Goal: Task Accomplishment & Management: Complete application form

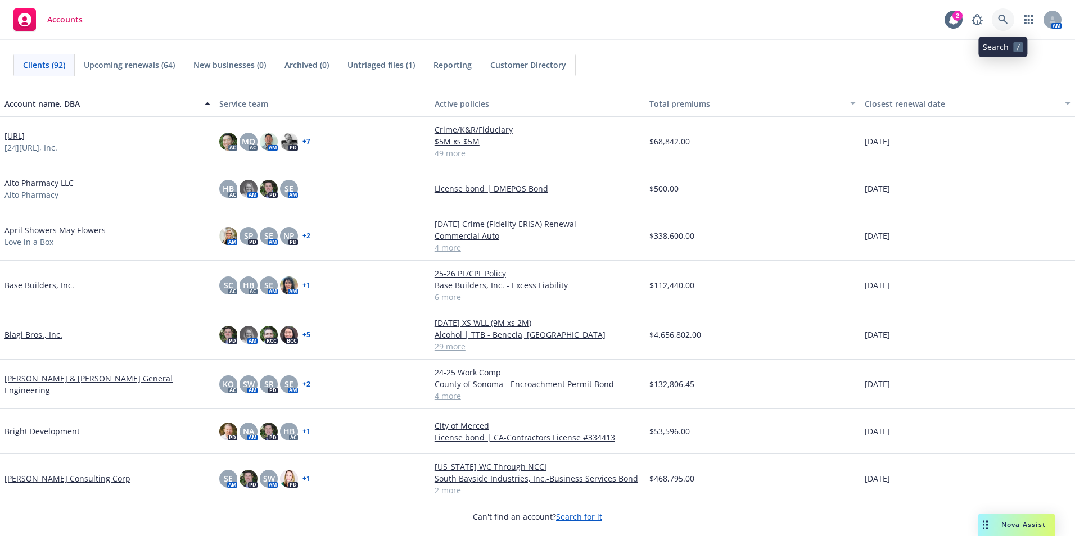
click at [1001, 16] on icon at bounding box center [1003, 20] width 10 height 10
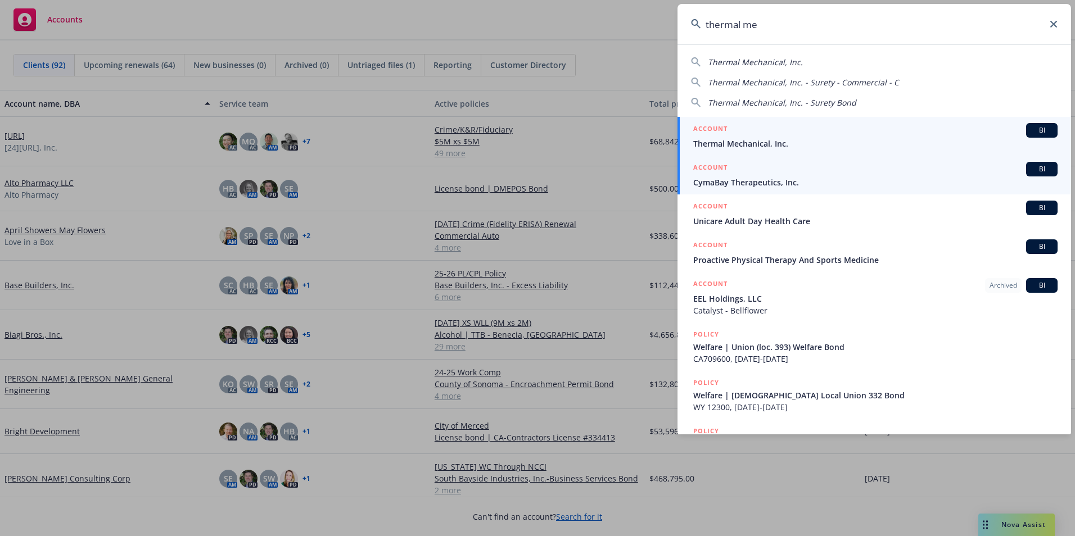
type input "thermal me"
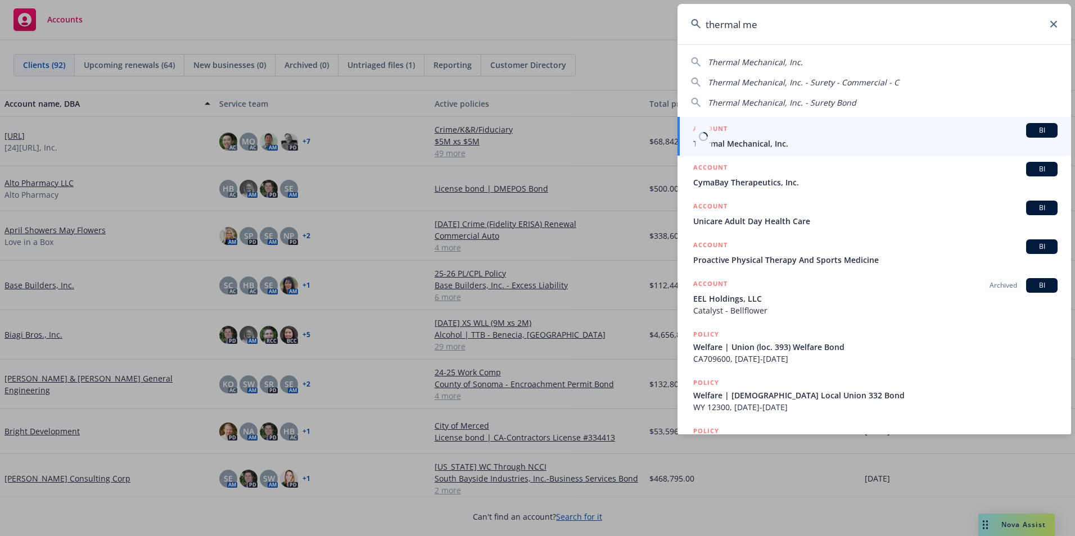
click at [771, 144] on span "Thermal Mechanical, Inc." at bounding box center [875, 144] width 364 height 12
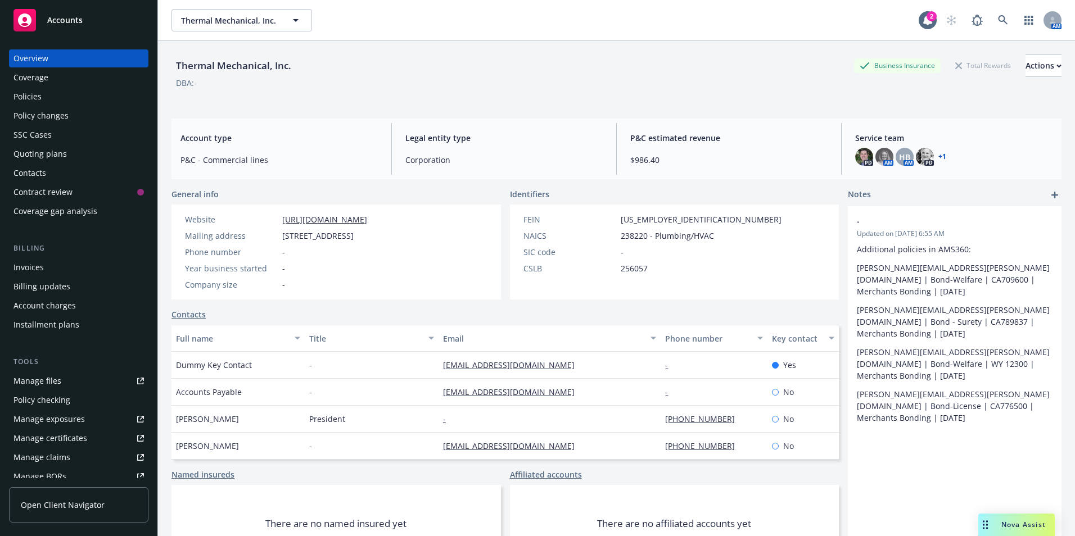
click at [29, 152] on div "Quoting plans" at bounding box center [39, 154] width 53 height 18
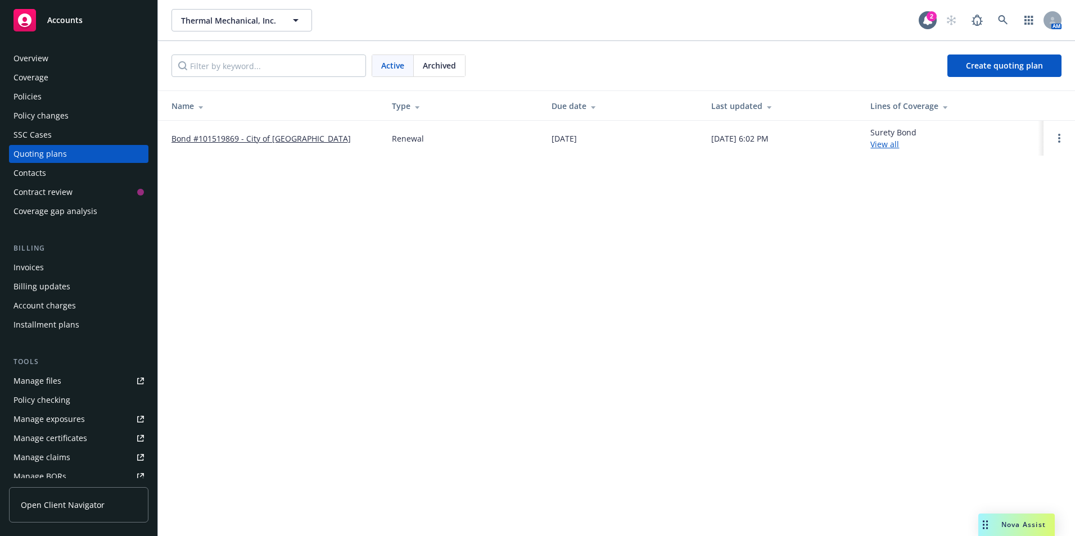
click at [22, 267] on div "Invoices" at bounding box center [28, 268] width 30 height 18
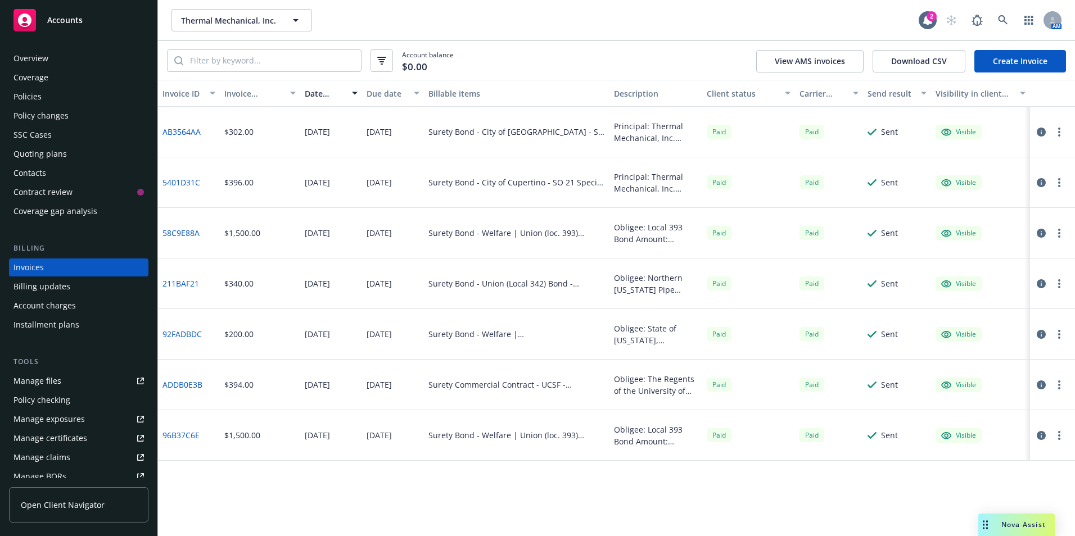
click at [35, 151] on div "Quoting plans" at bounding box center [39, 154] width 53 height 18
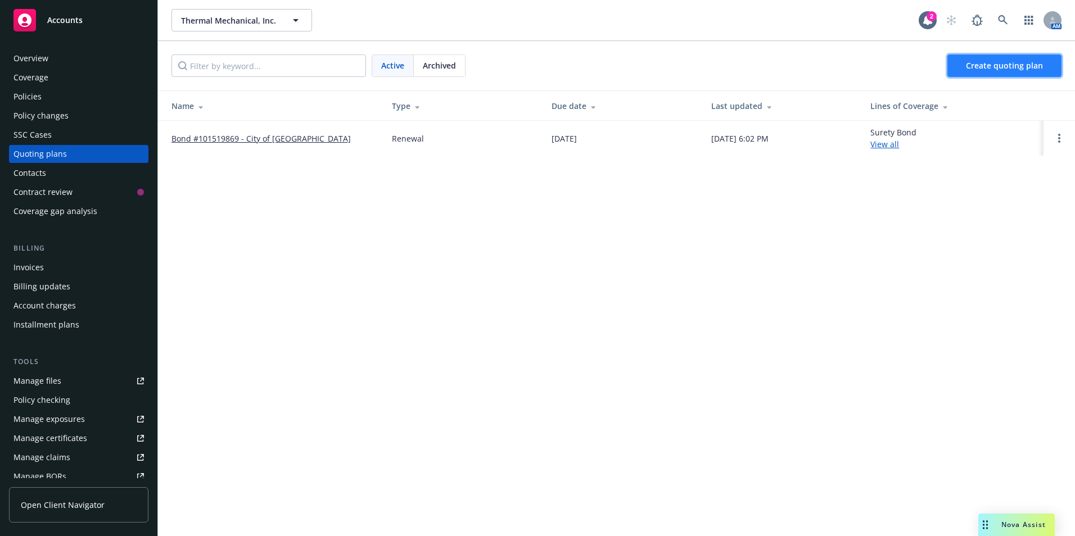
click at [992, 68] on span "Create quoting plan" at bounding box center [1004, 65] width 77 height 11
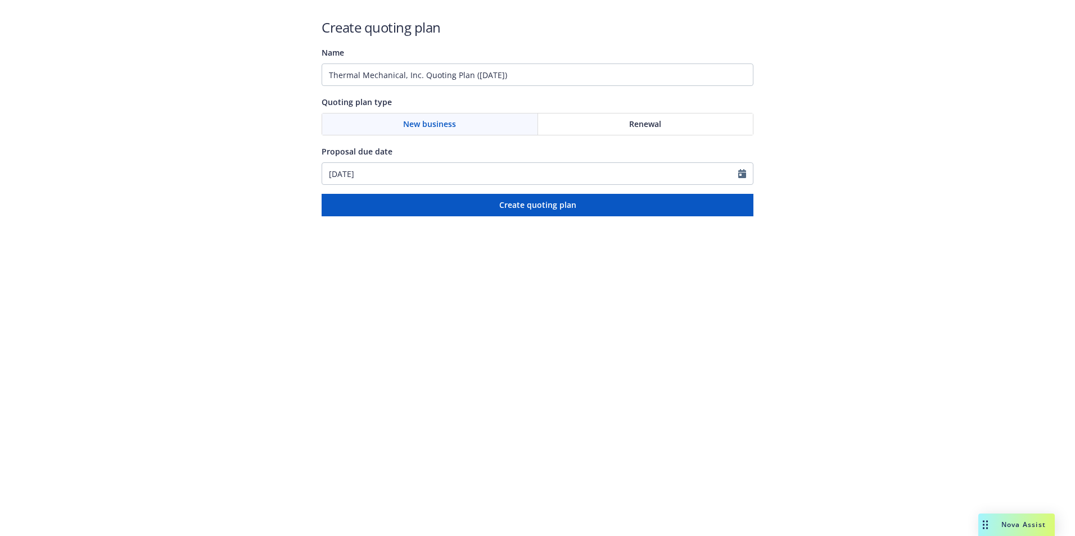
click at [579, 121] on div "Renewal" at bounding box center [645, 124] width 215 height 21
drag, startPoint x: 529, startPoint y: 80, endPoint x: 303, endPoint y: 84, distance: 226.6
click at [303, 84] on div "Create quoting plan Name Thermal Mechanical, Inc. Quoting Plan ([DATE]) Quoting…" at bounding box center [537, 108] width 1075 height 216
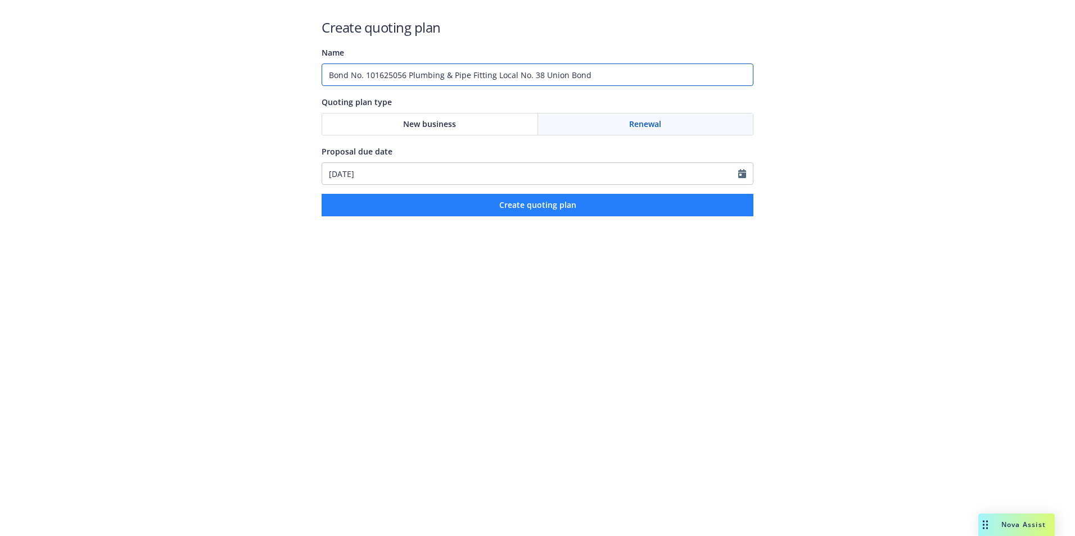
type input "Bond No. 101625056 Plumbing & Pipe Fitting Local No. 38 Union Bond"
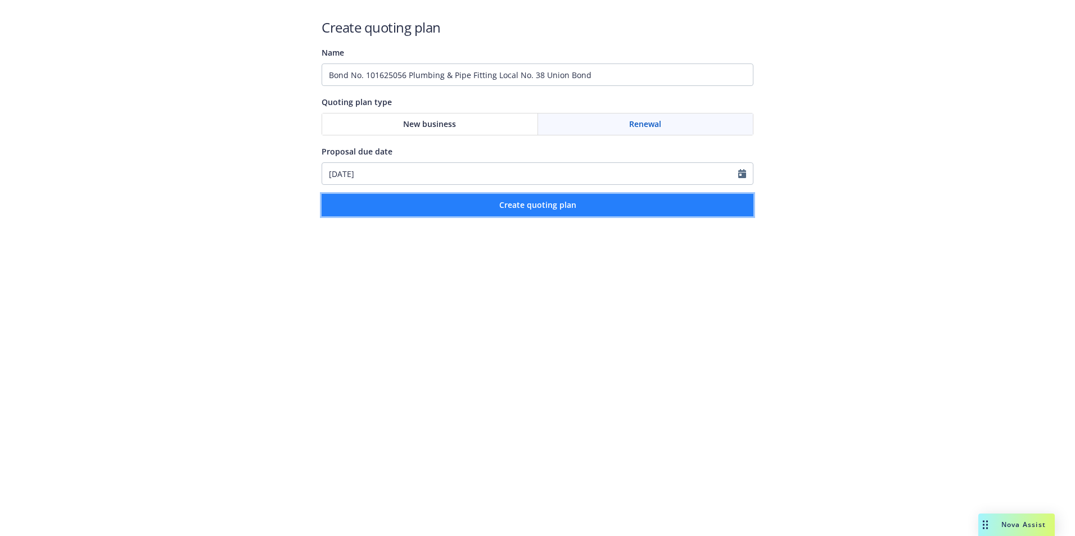
click at [526, 206] on span "Create quoting plan" at bounding box center [537, 205] width 77 height 11
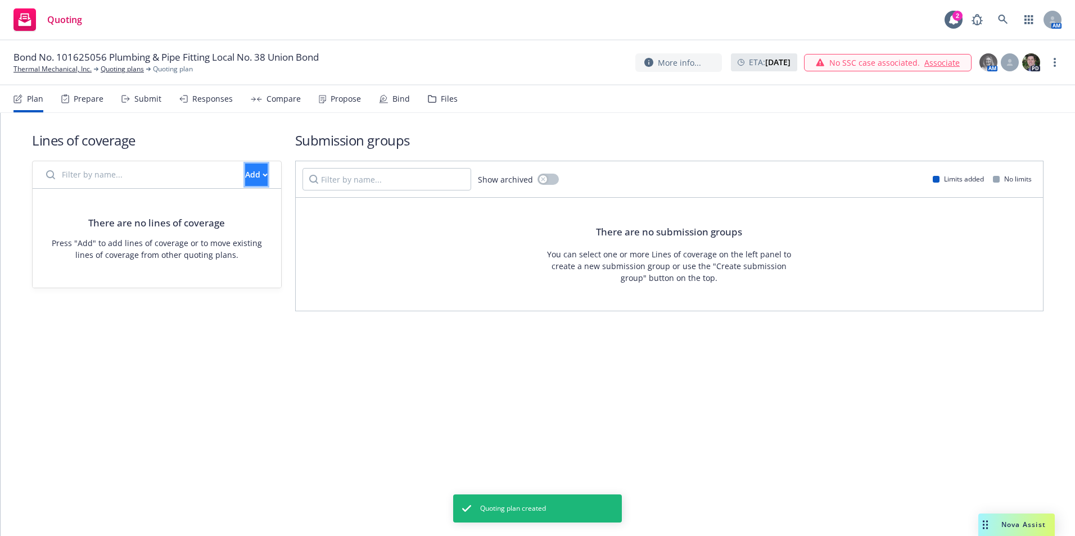
click at [249, 174] on button "Add" at bounding box center [256, 175] width 22 height 22
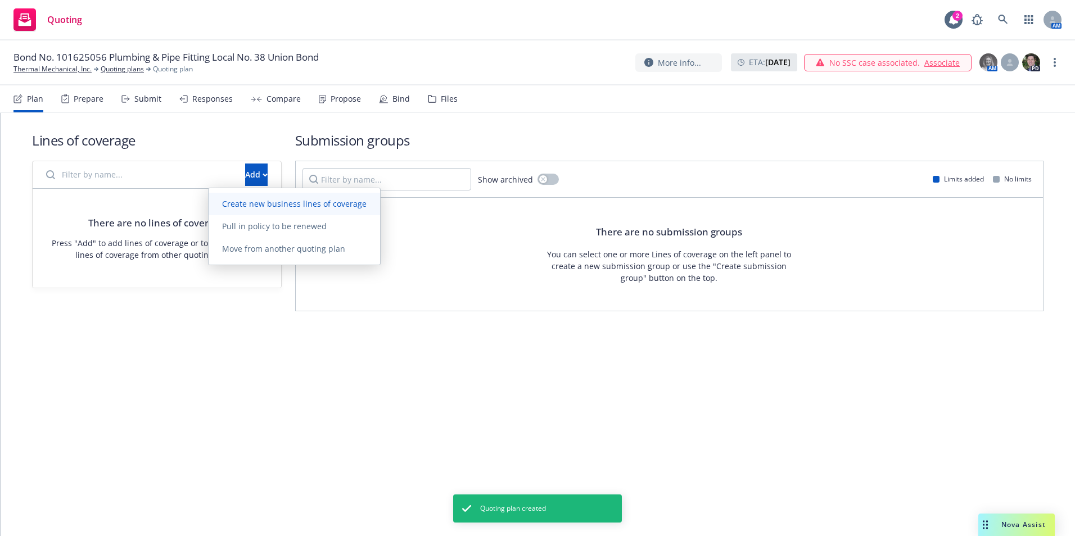
click at [258, 205] on span "Create new business lines of coverage" at bounding box center [295, 203] width 172 height 11
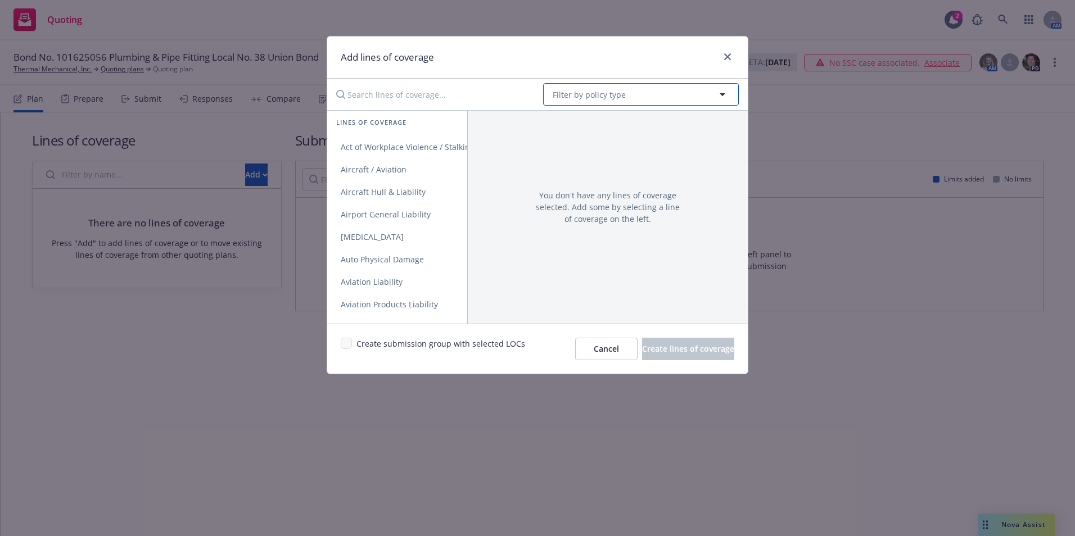
click at [642, 92] on button "Filter by policy type" at bounding box center [641, 94] width 196 height 22
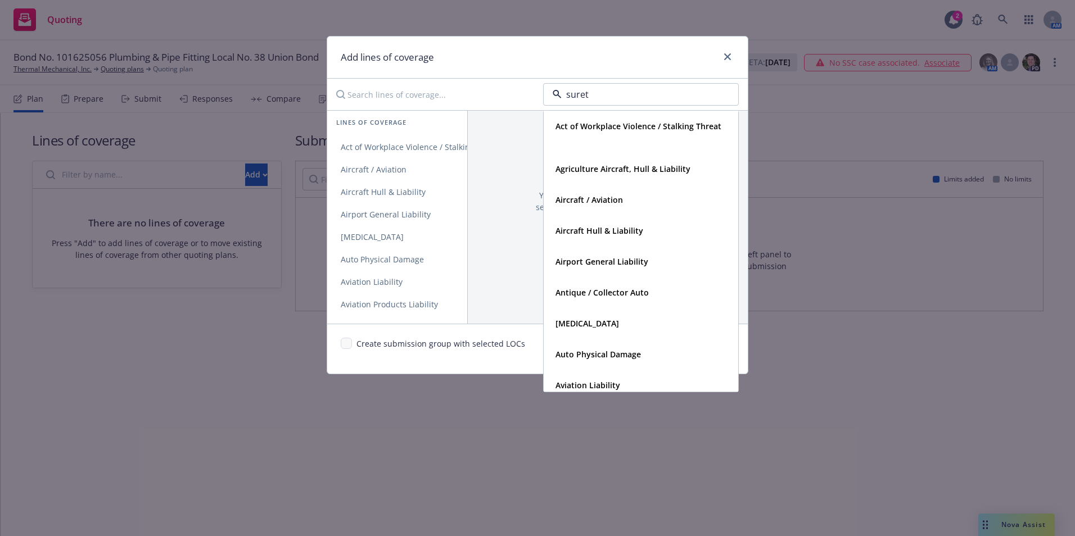
type input "surety"
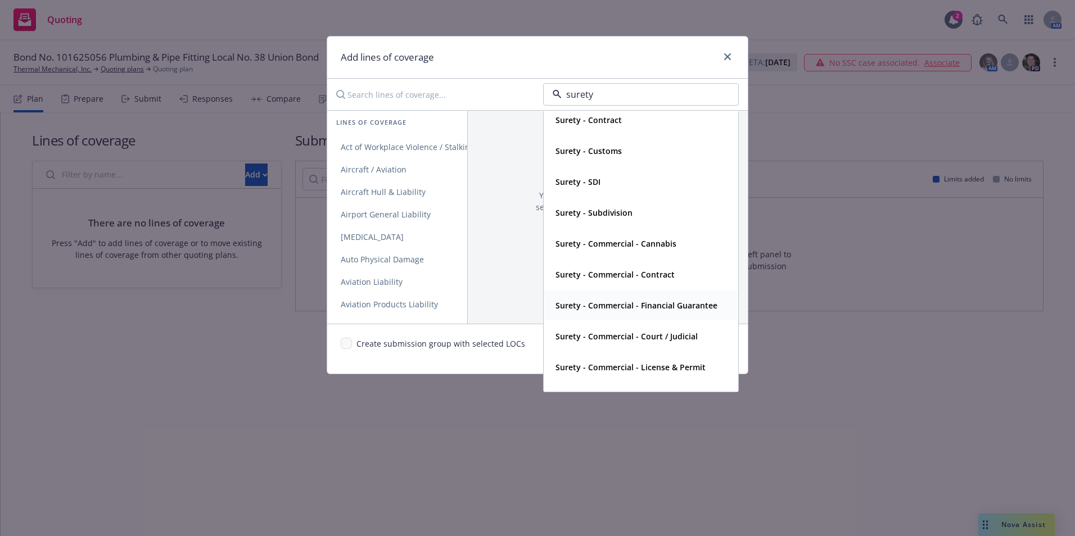
scroll to position [59, 0]
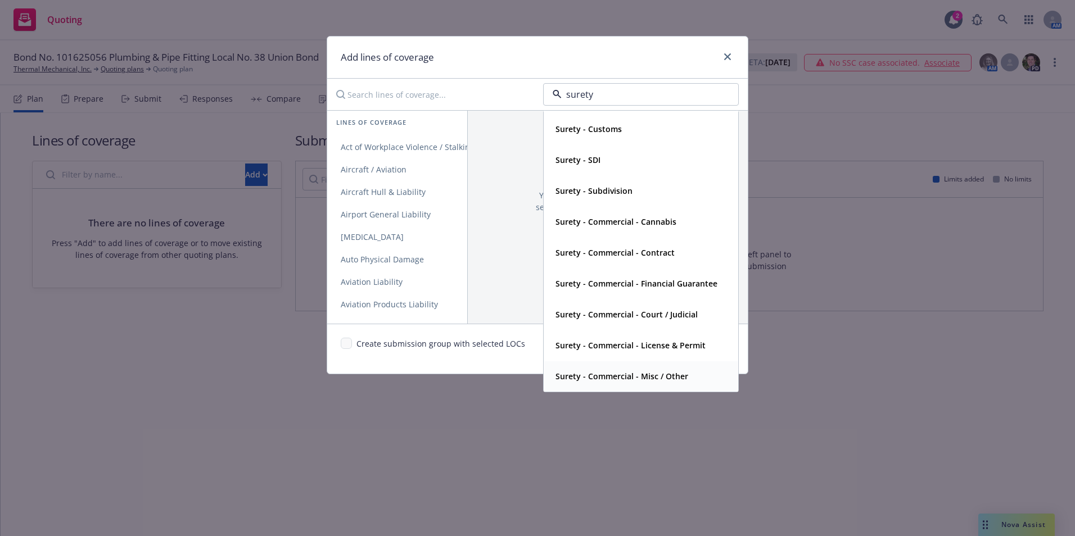
click at [616, 377] on strong "Surety - Commercial - Misc / Other" at bounding box center [622, 376] width 133 height 11
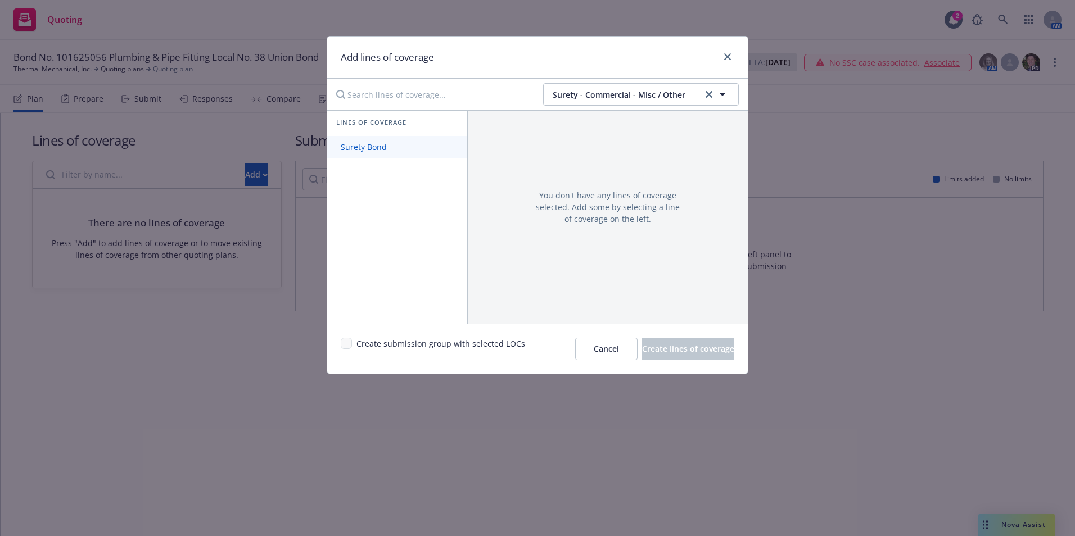
click at [363, 148] on span "Surety Bond" at bounding box center [363, 147] width 73 height 11
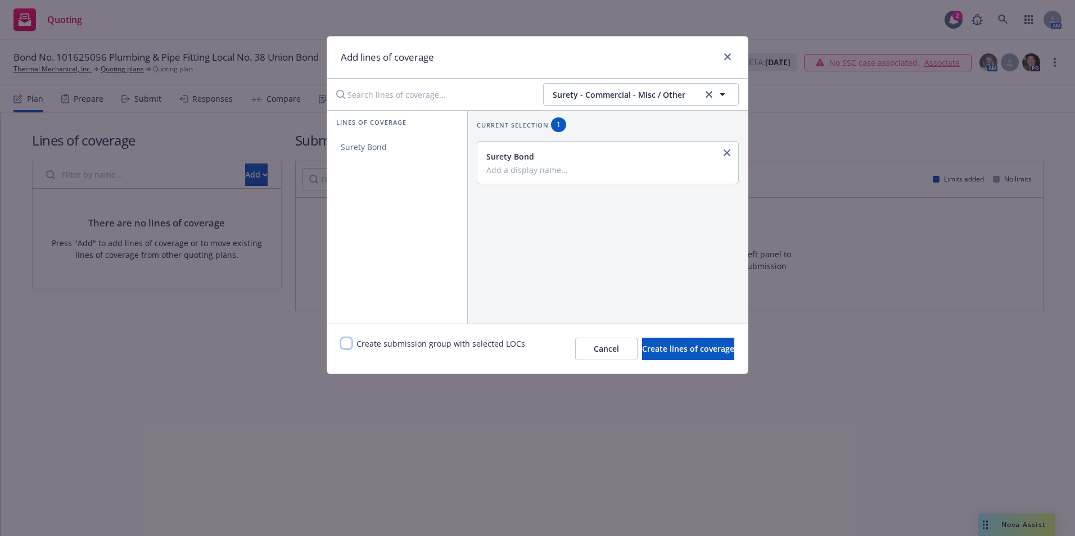
click at [346, 347] on input "checkbox" at bounding box center [346, 343] width 11 height 11
checkbox input "true"
click at [520, 166] on input "Add a display name..." at bounding box center [606, 170] width 241 height 10
type input "Union Surety Bond"
click at [686, 350] on span "Create lines of coverage" at bounding box center [688, 349] width 92 height 11
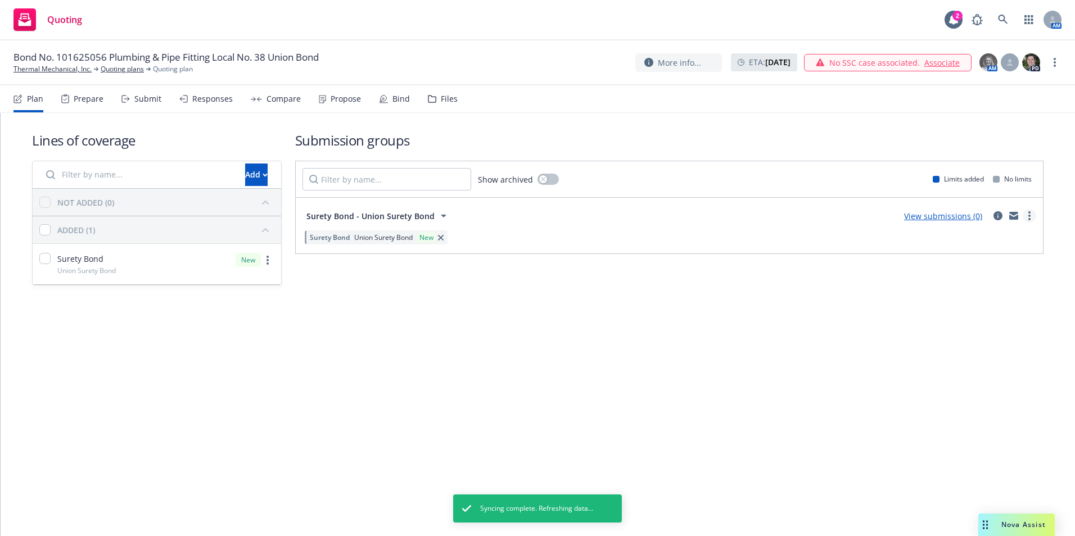
click at [1031, 216] on link "more" at bounding box center [1029, 215] width 13 height 13
click at [978, 356] on span "Create policy (fast track)" at bounding box center [976, 355] width 118 height 11
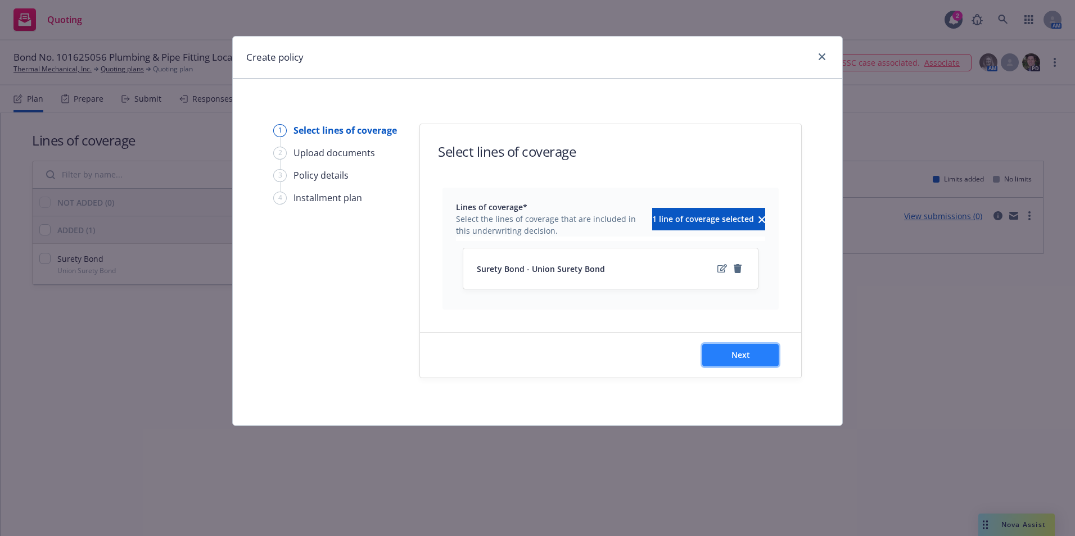
click at [720, 353] on button "Next" at bounding box center [740, 355] width 76 height 22
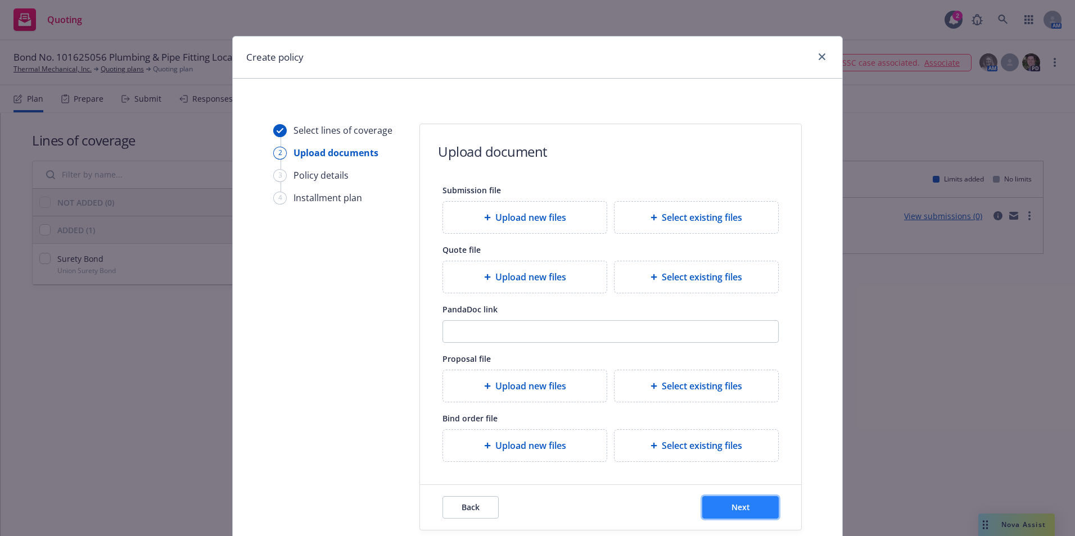
click at [732, 505] on span "Next" at bounding box center [741, 507] width 19 height 11
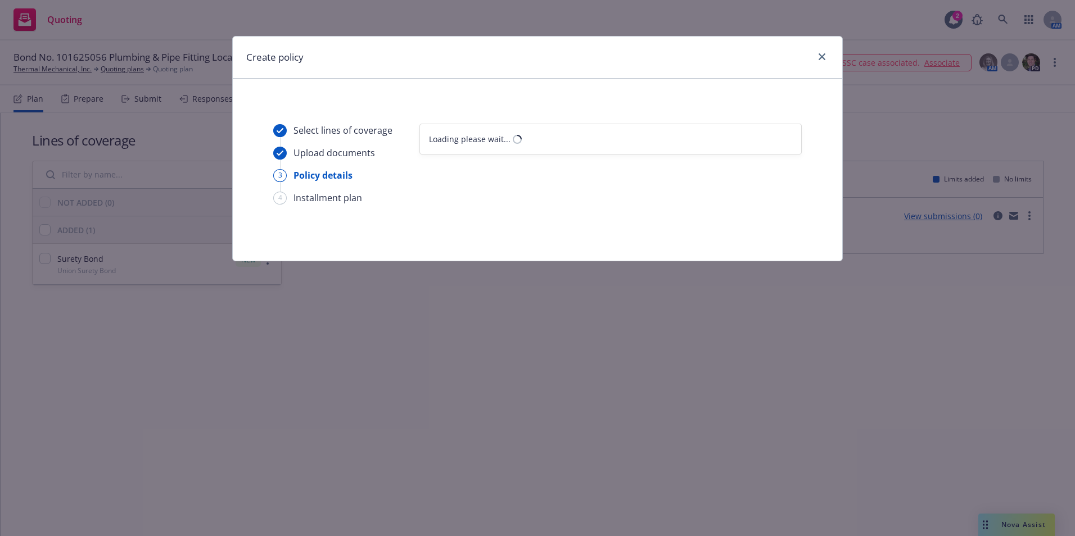
select select "12"
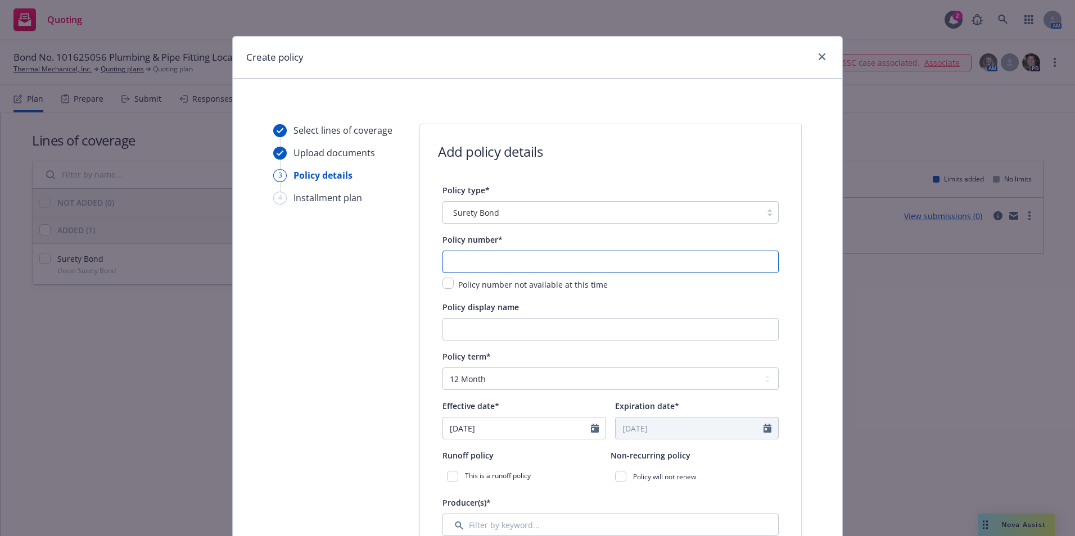
click at [493, 265] on input "text" at bounding box center [611, 262] width 336 height 22
type input "101625056"
click at [494, 335] on input "Policy display name" at bounding box center [611, 329] width 336 height 22
type input "Plumbing & Pipe Fitting Industry Local No. 38"
click at [591, 431] on icon "Calendar" at bounding box center [595, 428] width 8 height 9
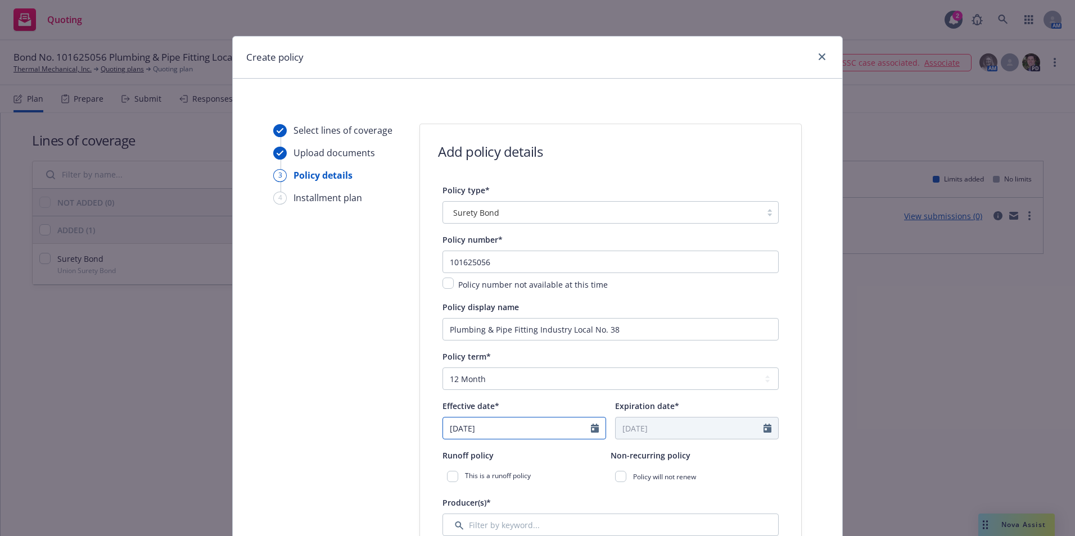
select select "9"
click at [470, 337] on span "8" at bounding box center [475, 335] width 17 height 14
type input "09/08/2025"
type input "09/08/2026"
click at [764, 429] on icon "Calendar" at bounding box center [768, 428] width 8 height 9
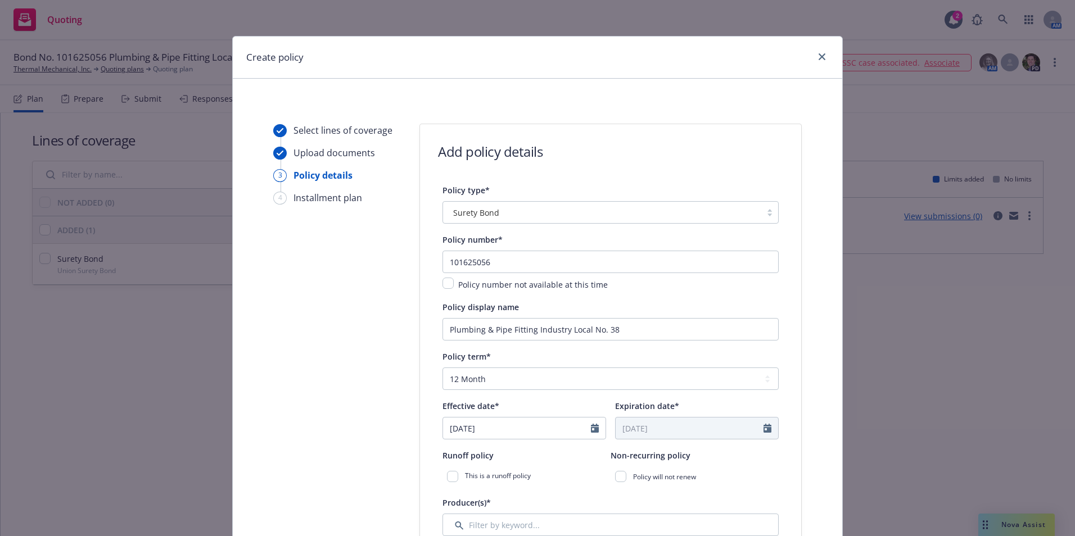
click at [611, 463] on div "Non-recurring policy Policy will not renew" at bounding box center [695, 468] width 168 height 38
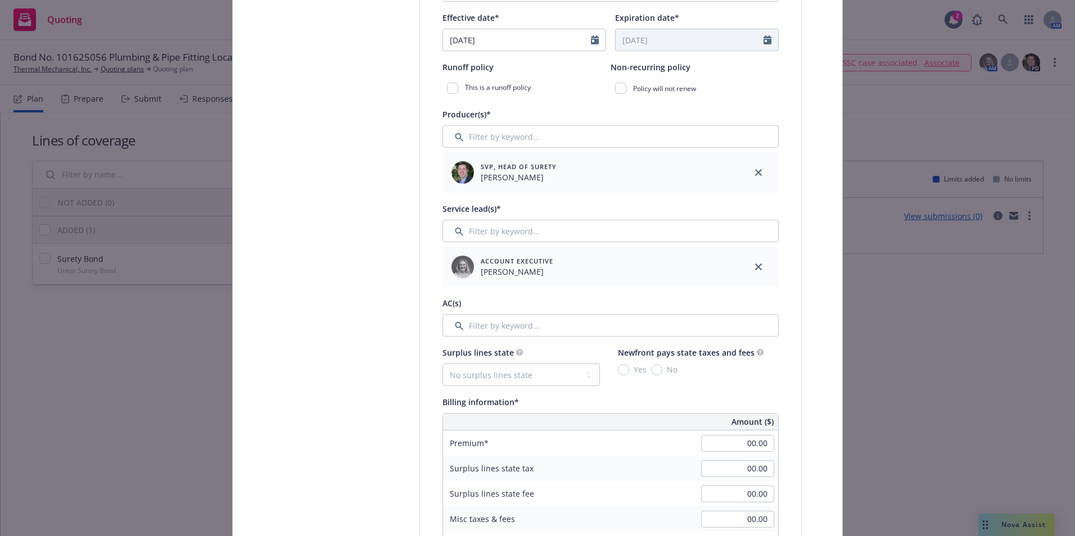
scroll to position [394, 0]
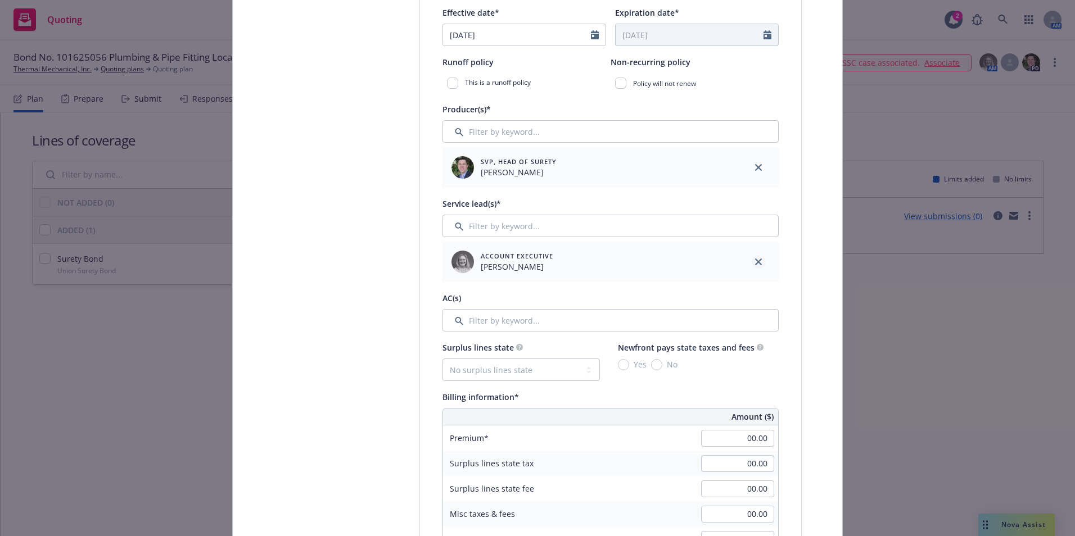
click at [755, 262] on icon "close" at bounding box center [758, 262] width 7 height 7
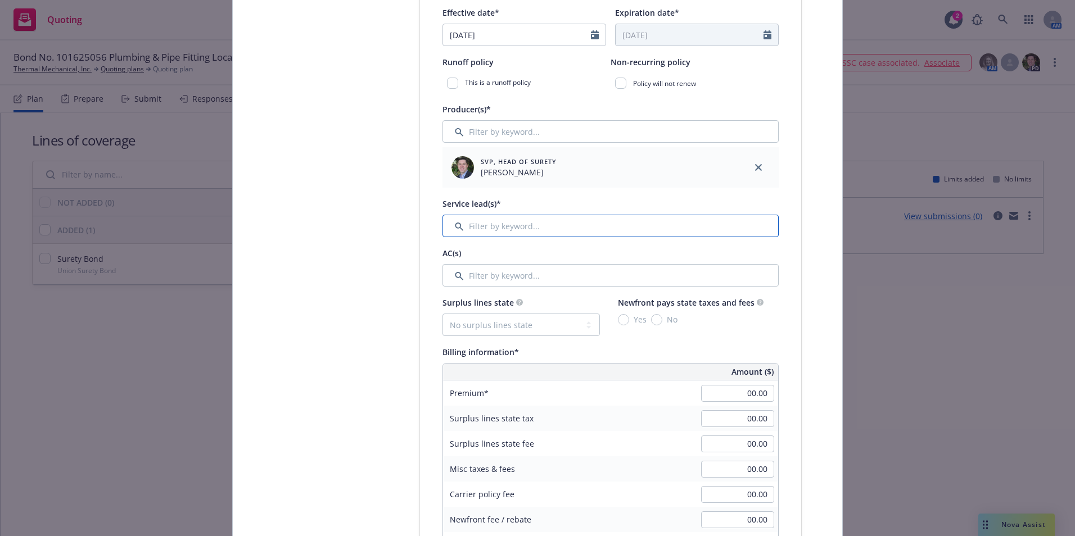
click at [478, 224] on input "Filter by keyword..." at bounding box center [611, 226] width 336 height 22
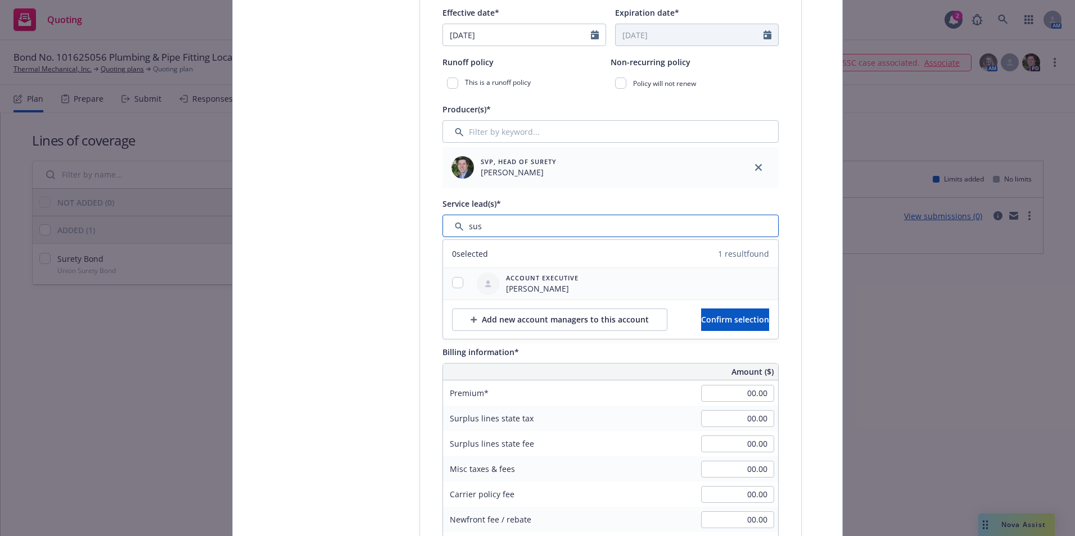
type input "sus"
click at [454, 285] on input "checkbox" at bounding box center [457, 282] width 11 height 11
checkbox input "true"
click at [701, 322] on span "Confirm selection" at bounding box center [735, 319] width 68 height 11
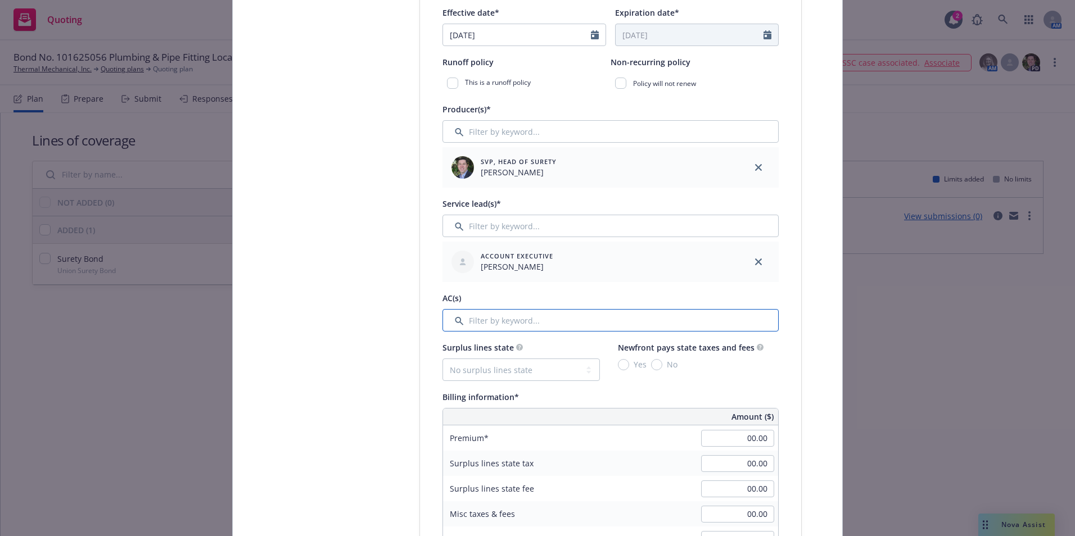
click at [480, 323] on input "Filter by keyword..." at bounding box center [611, 320] width 336 height 22
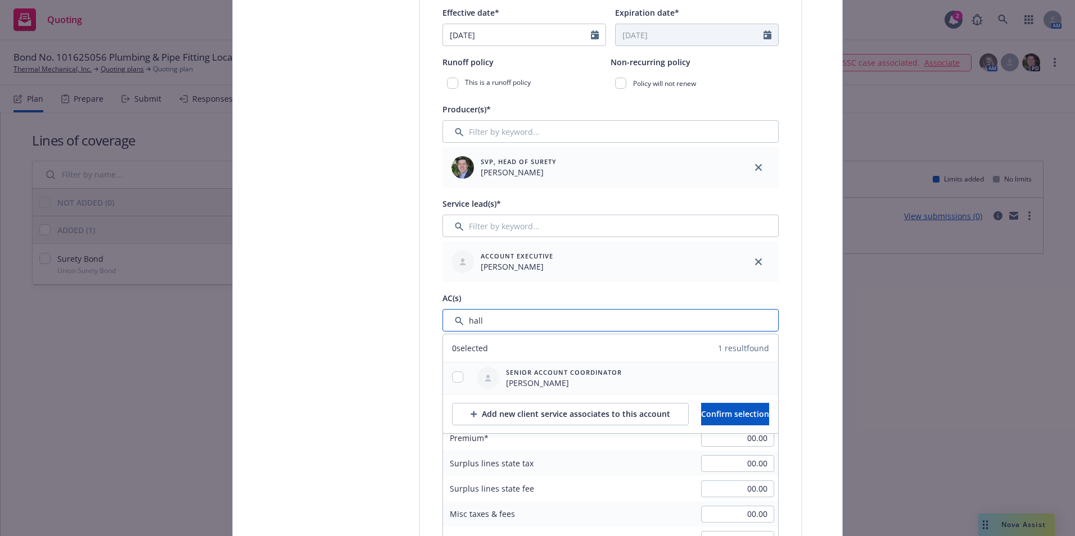
type input "hall"
click at [525, 372] on span "Senior Account Coordinator" at bounding box center [564, 373] width 116 height 10
click at [443, 372] on div at bounding box center [457, 378] width 29 height 13
click at [452, 376] on input "checkbox" at bounding box center [457, 377] width 11 height 11
checkbox input "true"
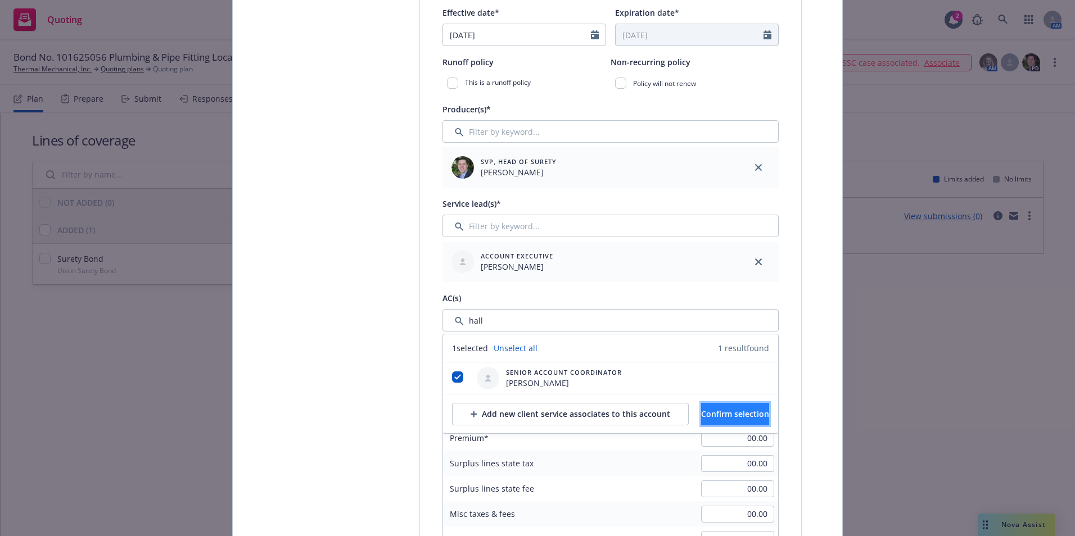
click at [714, 418] on span "Confirm selection" at bounding box center [735, 414] width 68 height 11
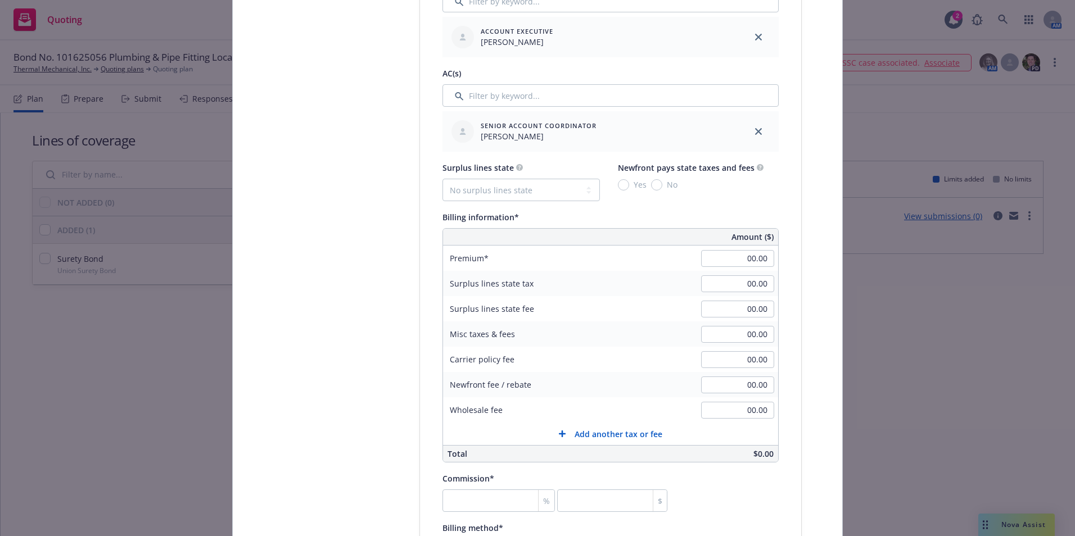
scroll to position [787, 0]
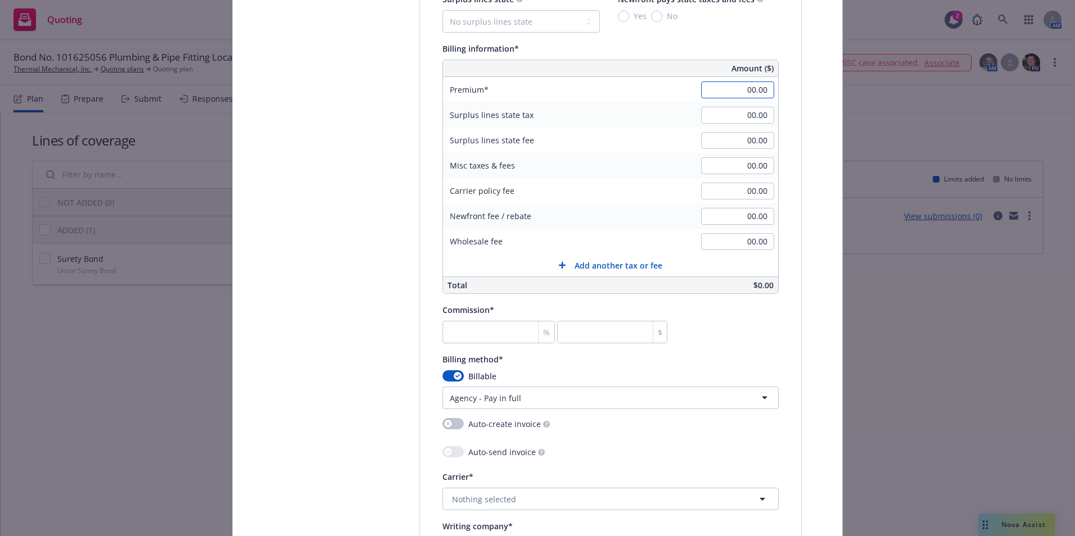
click at [751, 85] on input "00.00" at bounding box center [737, 90] width 73 height 17
type input "500.00"
click at [490, 335] on input "number" at bounding box center [499, 332] width 112 height 22
type input "3"
type input "15"
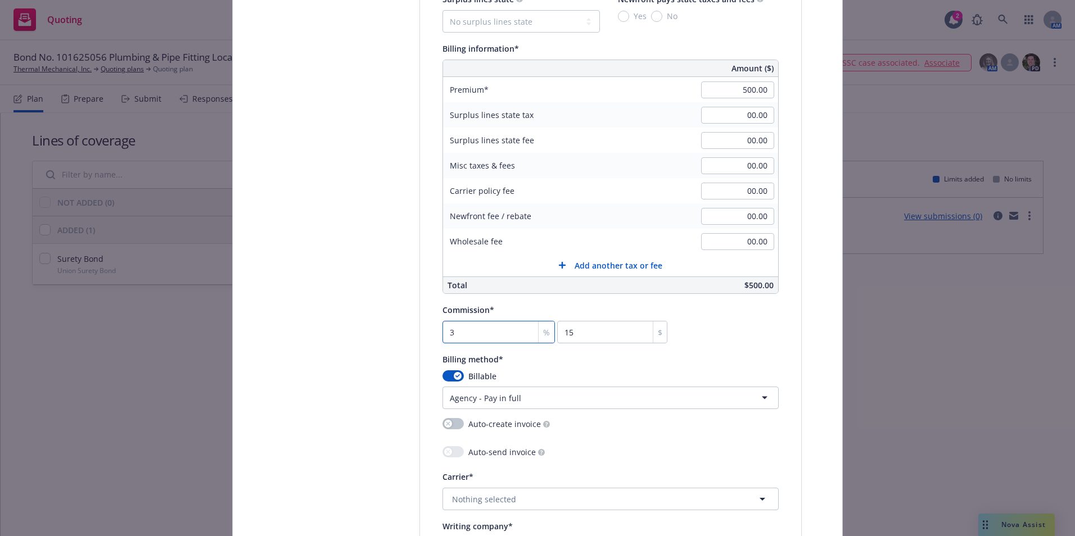
type input "30"
type input "150"
type input "30"
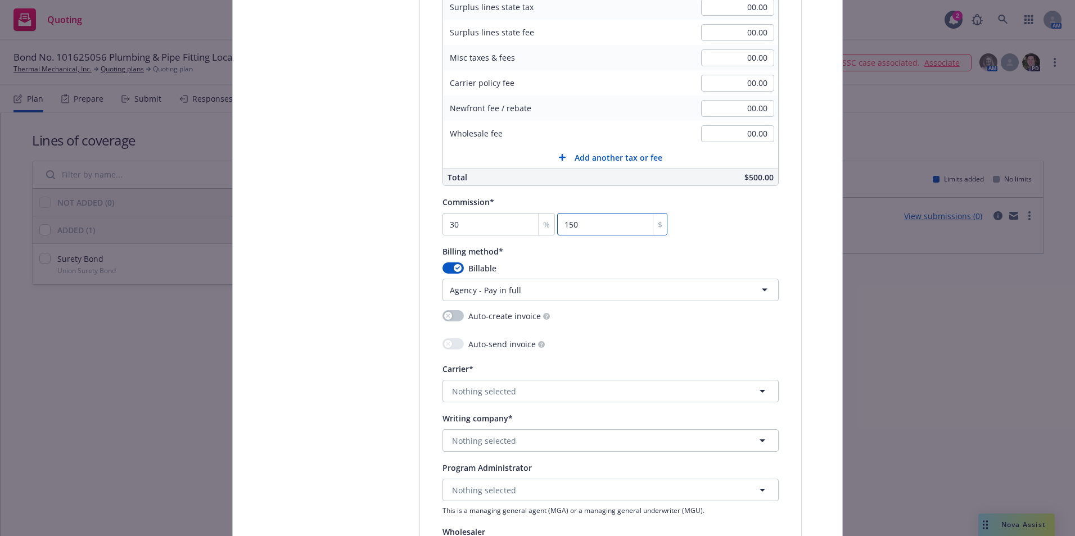
scroll to position [900, 0]
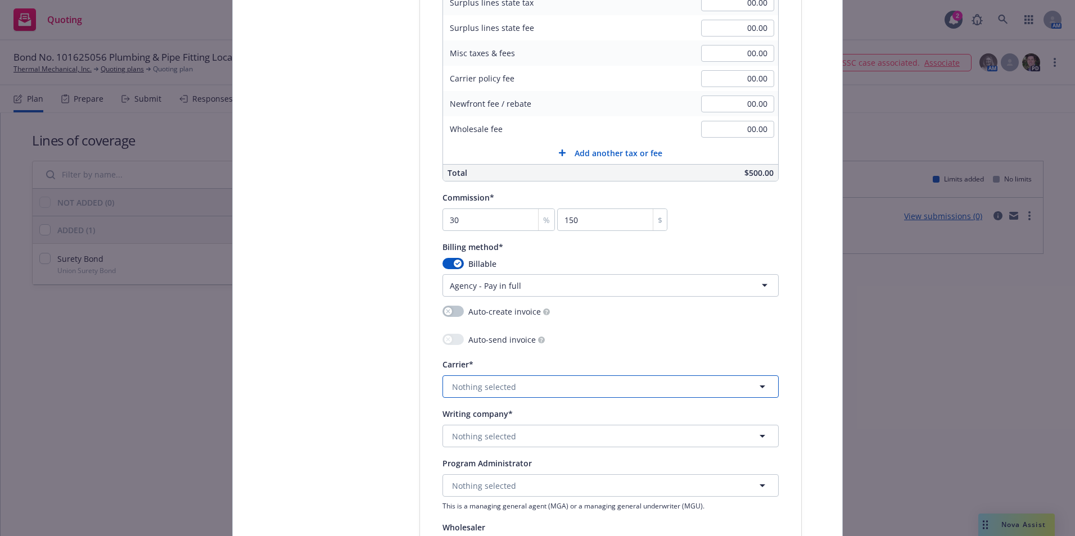
click at [520, 388] on button "Nothing selected" at bounding box center [611, 387] width 336 height 22
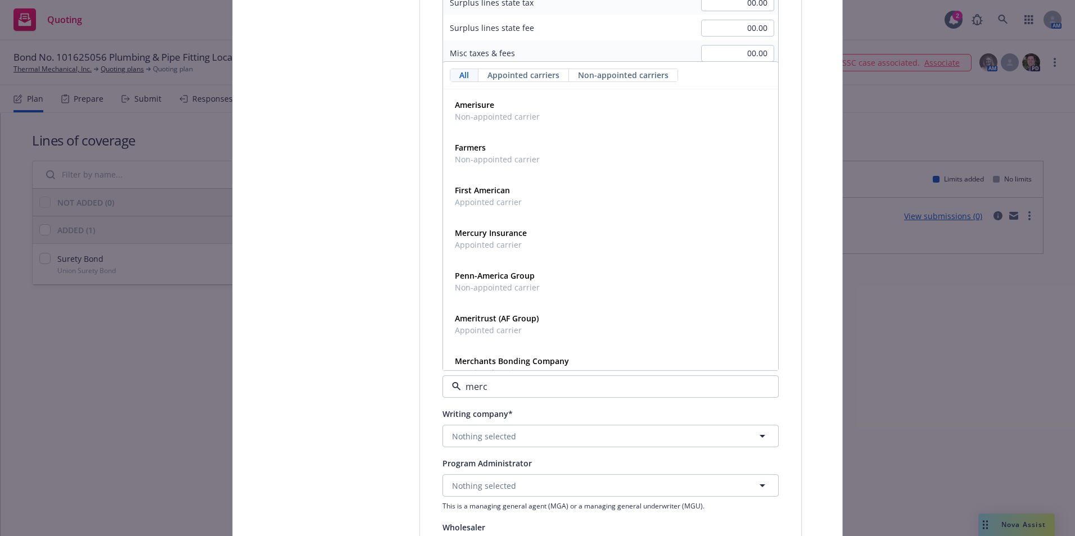
type input "merch"
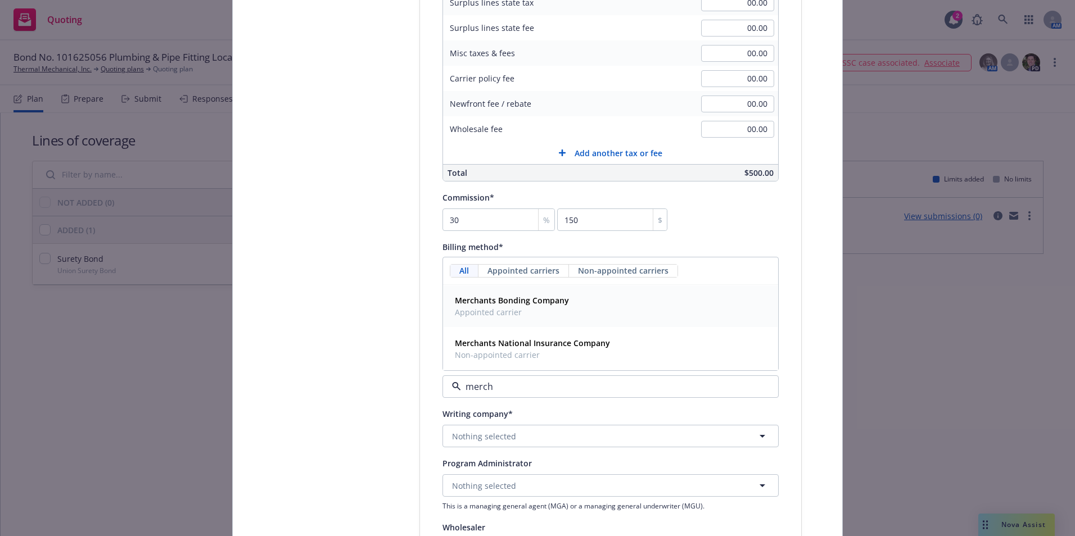
click at [523, 304] on strong "Merchants Bonding Company" at bounding box center [512, 300] width 114 height 11
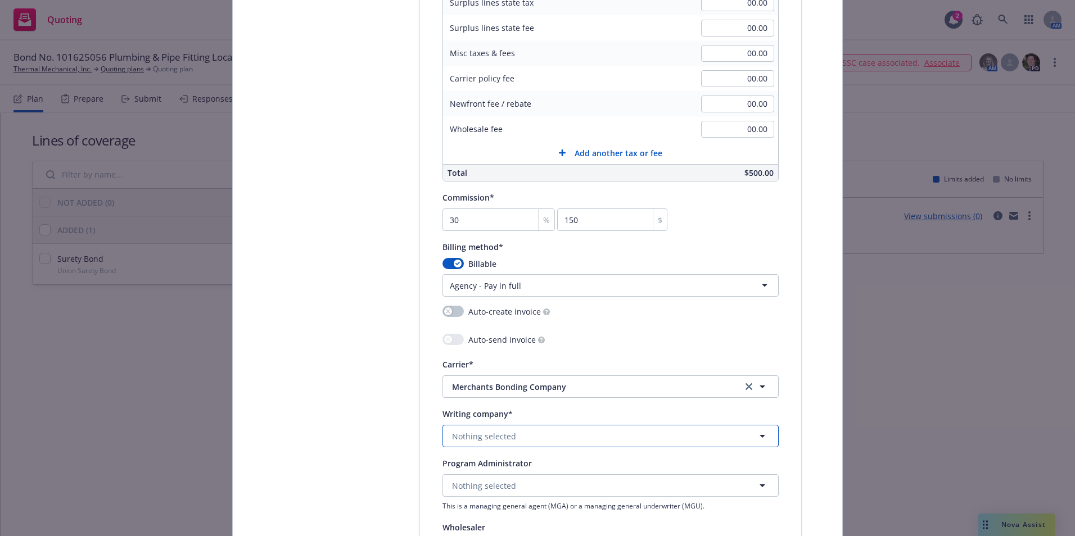
click at [530, 434] on button "Nothing selected" at bounding box center [611, 436] width 336 height 22
click at [535, 475] on span "Domestic - 14494" at bounding box center [529, 480] width 148 height 12
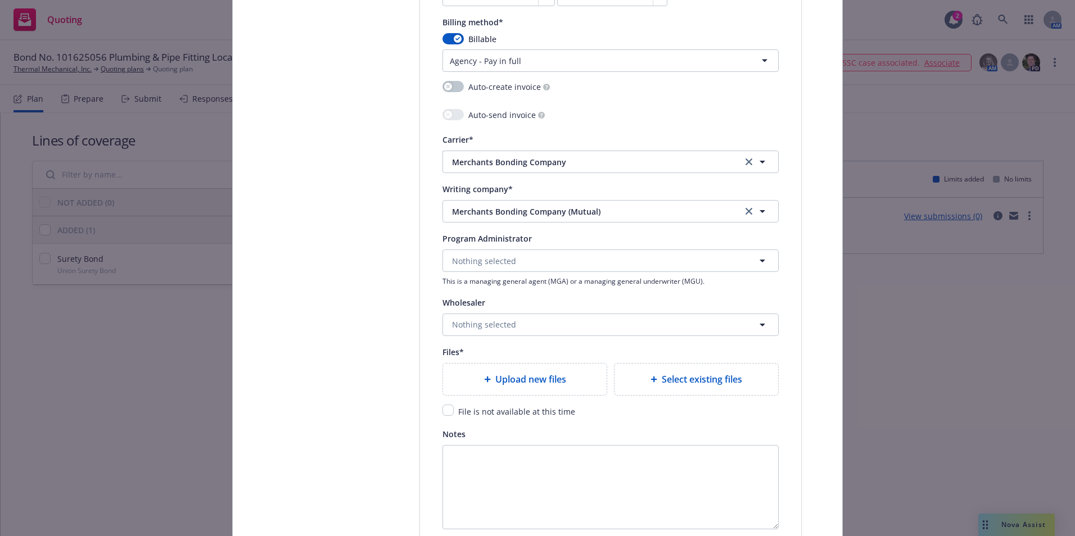
scroll to position [1237, 0]
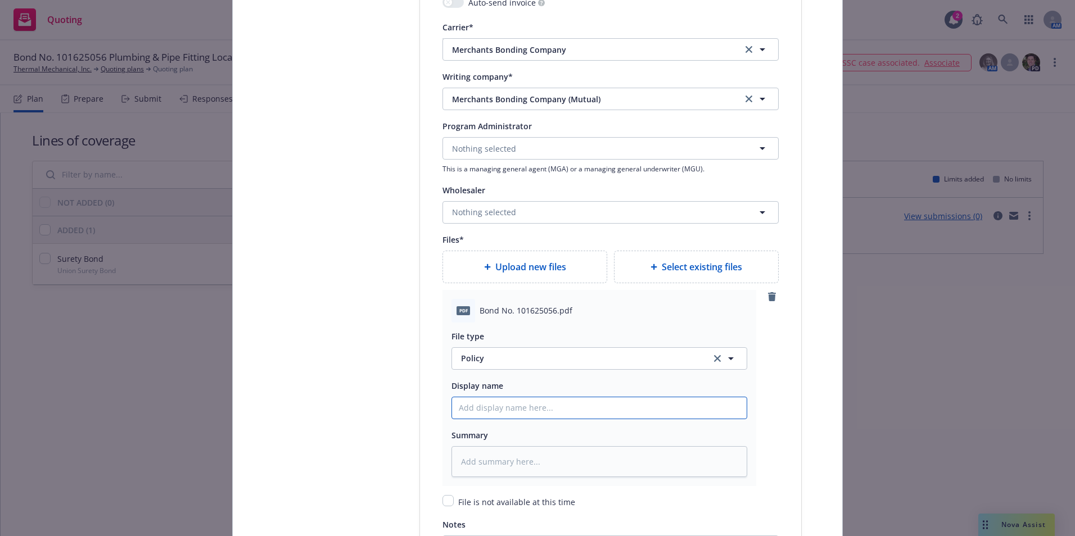
click at [488, 415] on input "Policy display name" at bounding box center [599, 408] width 295 height 21
type textarea "x"
type input "B"
type textarea "x"
type input "Bo"
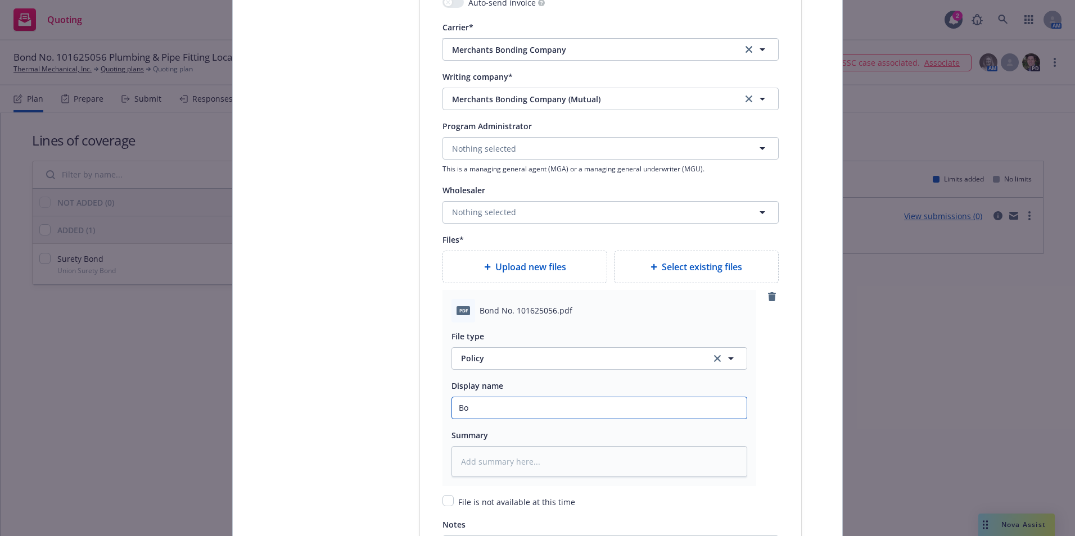
type textarea "x"
type input "Bon"
type textarea "x"
type input "Bond"
type textarea "x"
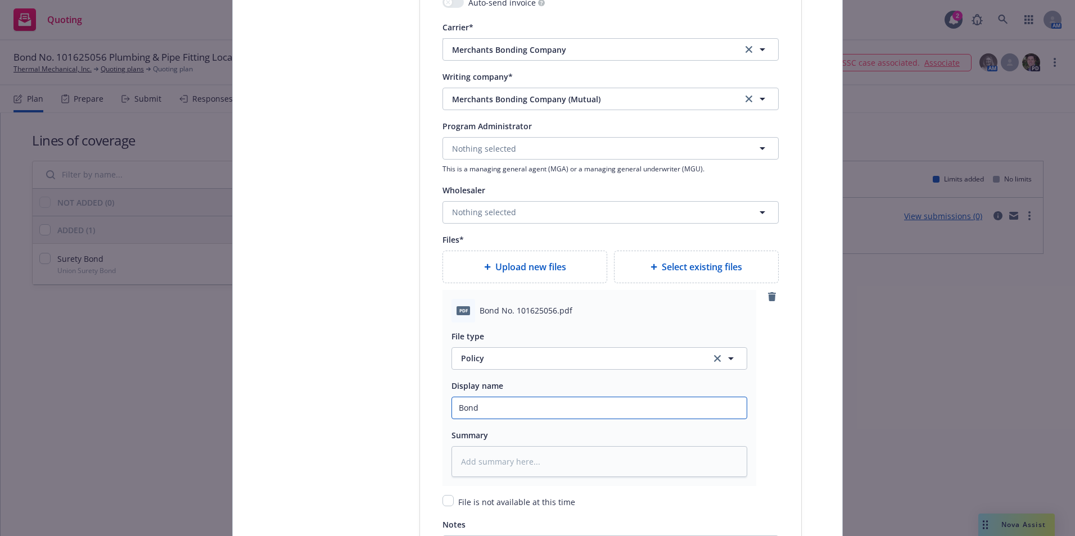
type input "Bond"
type textarea "x"
type input "Bond N"
type textarea "x"
type input "Bond No"
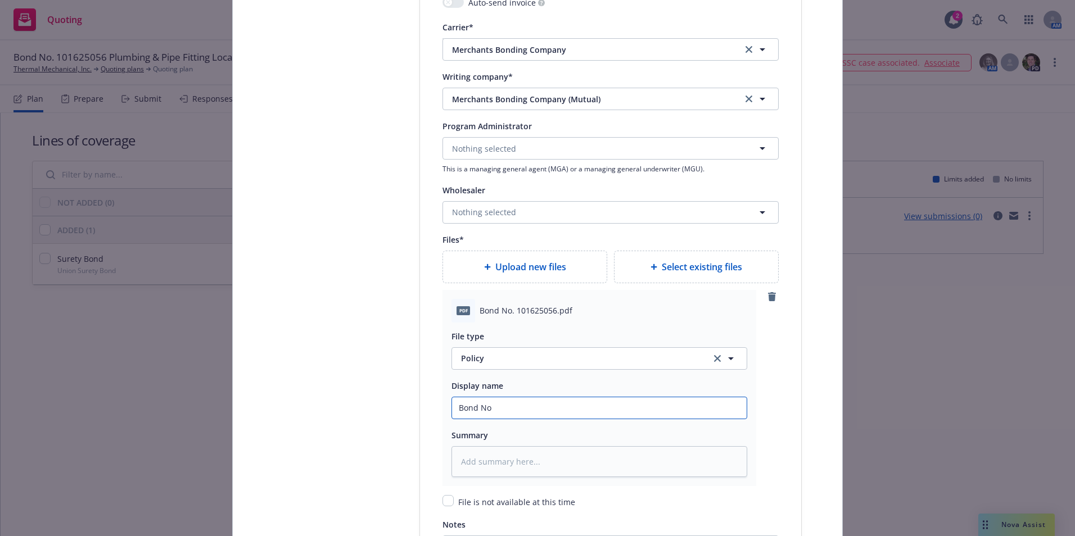
type textarea "x"
type input "Bond No."
type textarea "x"
type input "Bond No."
type textarea "x"
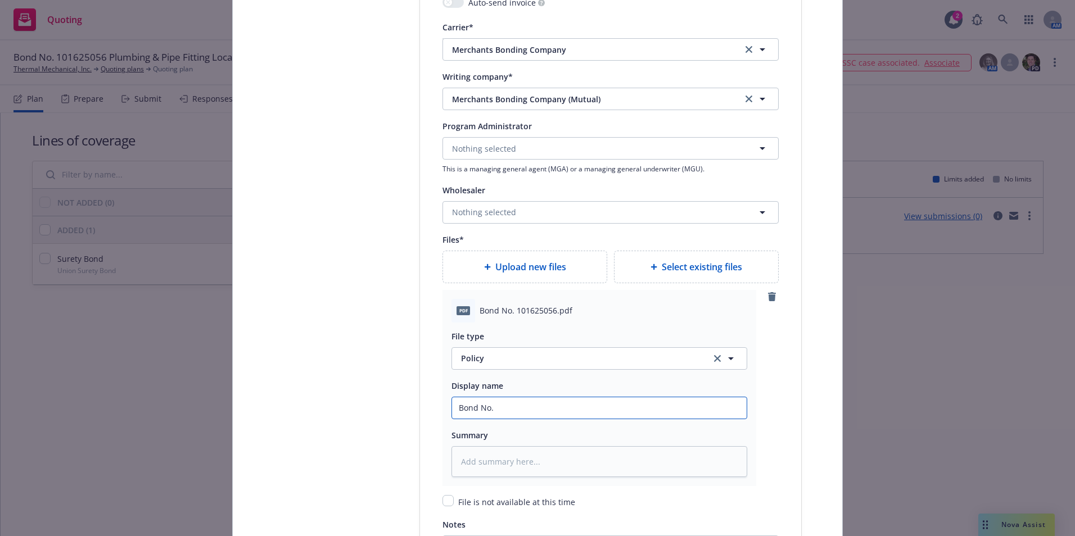
type input "Bond No. 1"
type textarea "x"
type input "Bond No. 10"
type textarea "x"
type input "Bond No. 101"
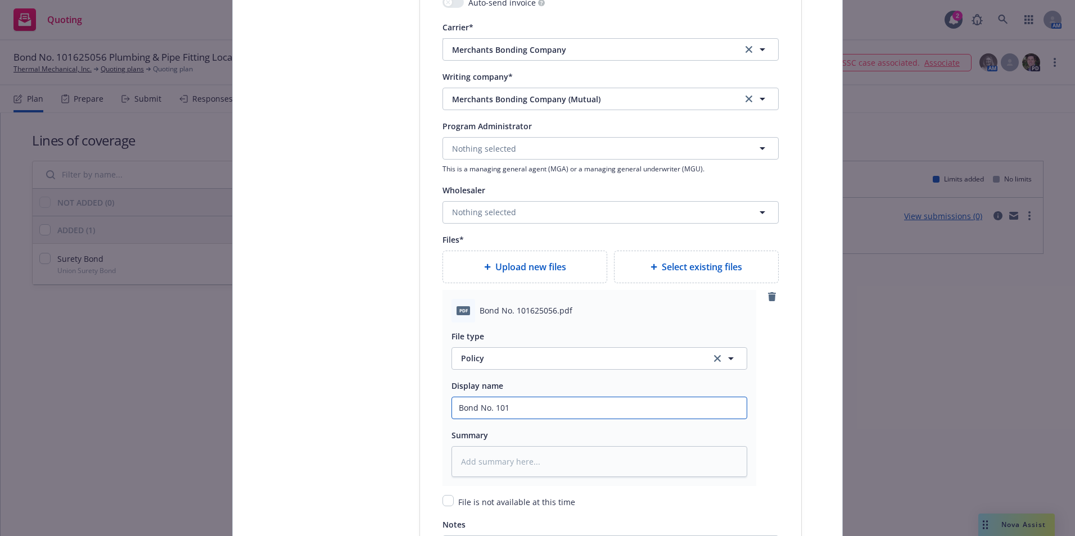
type textarea "x"
type input "Bond No. 1016"
type textarea "x"
type input "Bond No. 10162"
type textarea "x"
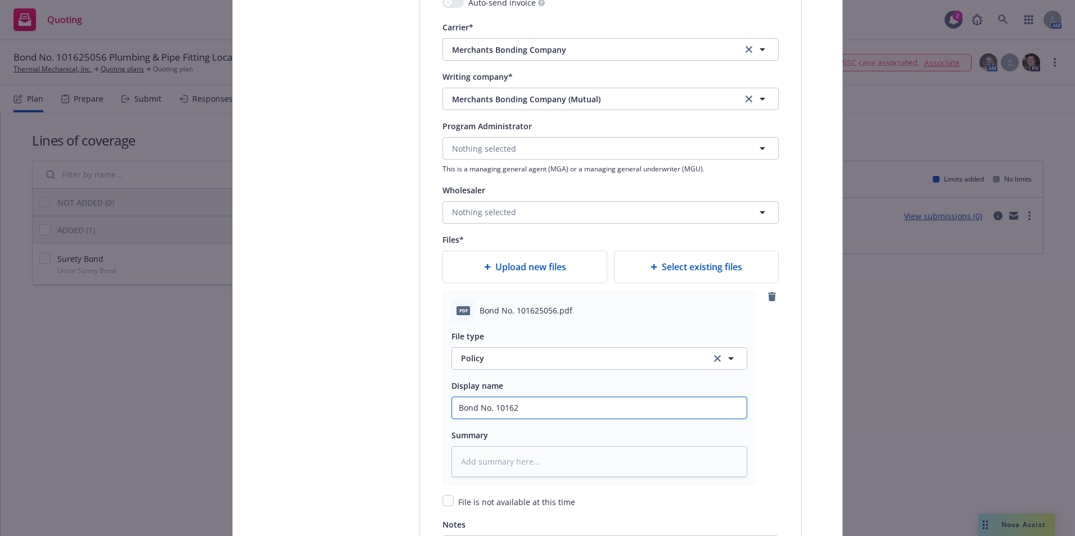
type input "Bond No. 101625"
type textarea "x"
type input "Bond No. 1016250"
type textarea "x"
type input "Bond No. 10162505"
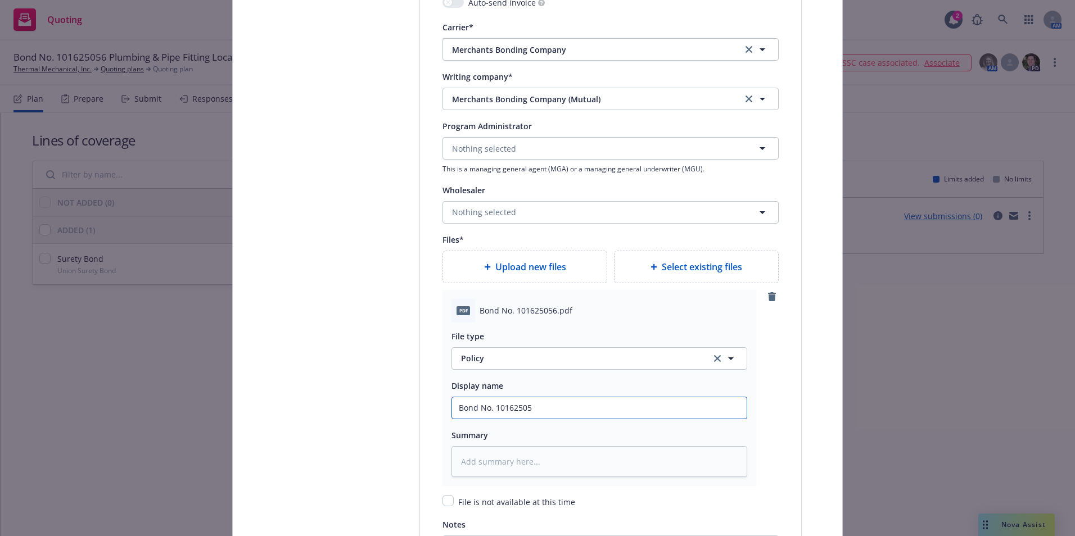
type textarea "x"
type input "Bond No. 101625056"
click at [493, 456] on textarea at bounding box center [600, 461] width 296 height 31
click at [544, 412] on input "Bond No. 101625056" at bounding box center [599, 408] width 295 height 21
type textarea "x"
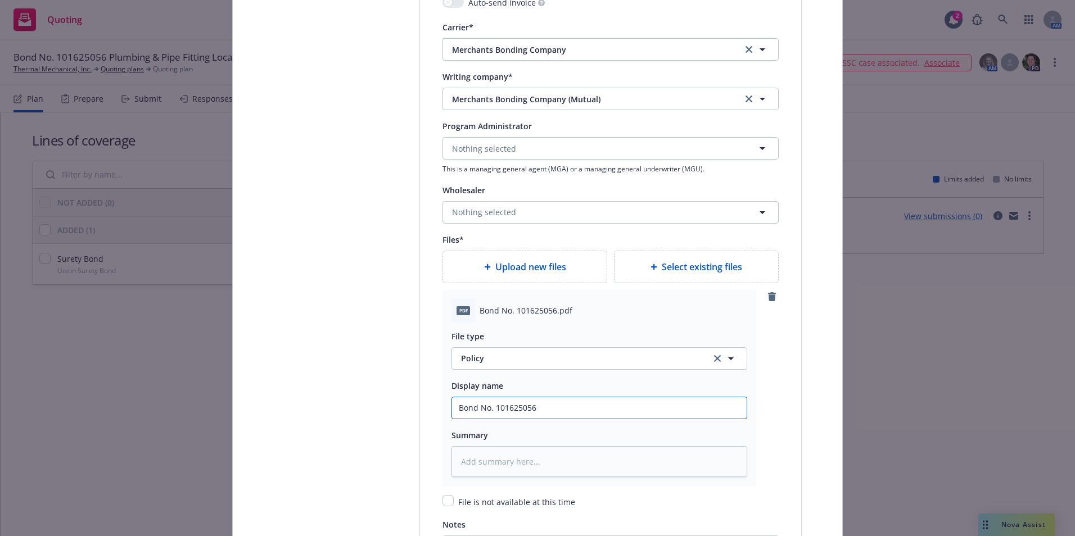
type input "Bond No. 101625056"
type textarea "x"
type input "Bond No. 101625056 U"
type textarea "x"
type input "Bond No. 101625056 Un"
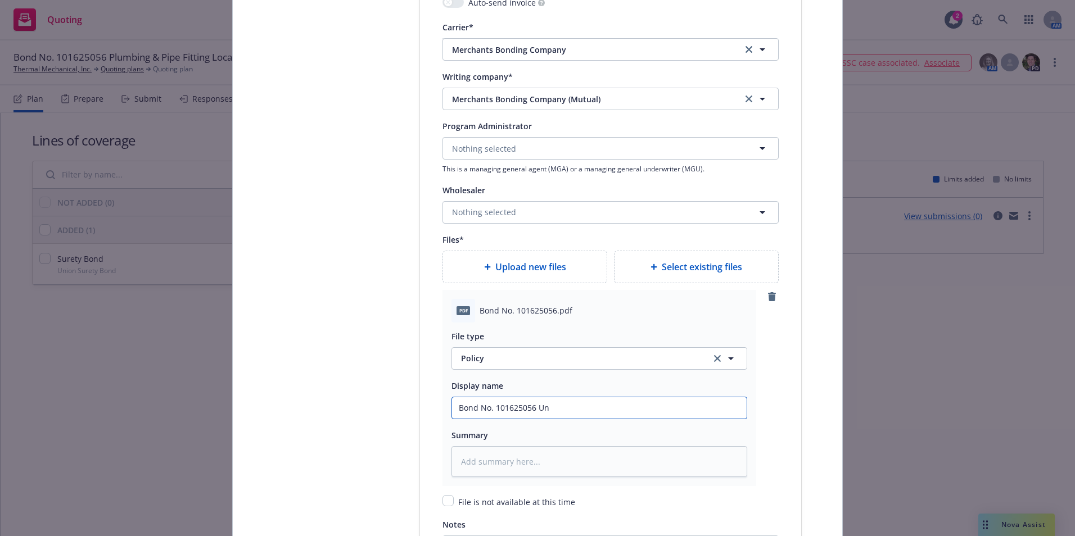
type textarea "x"
type input "Bond No. 101625056 Uni"
type textarea "x"
type input "Bond No. 101625056 Unio"
type textarea "x"
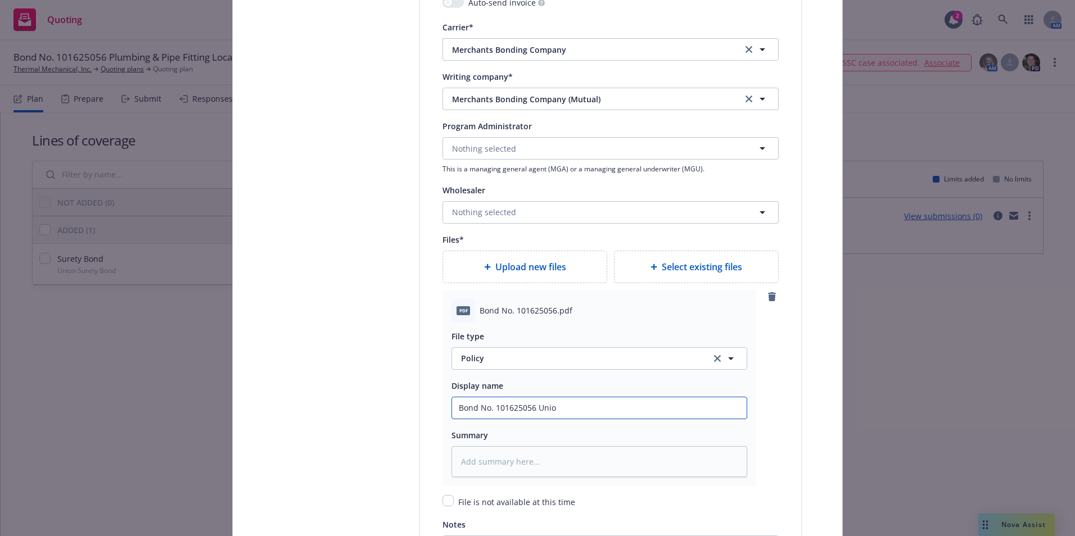
type input "Bond No. 101625056 Union"
type textarea "x"
type input "Bond No. 101625056 Union"
type textarea "x"
type input "Bond No. 101625056 Union S"
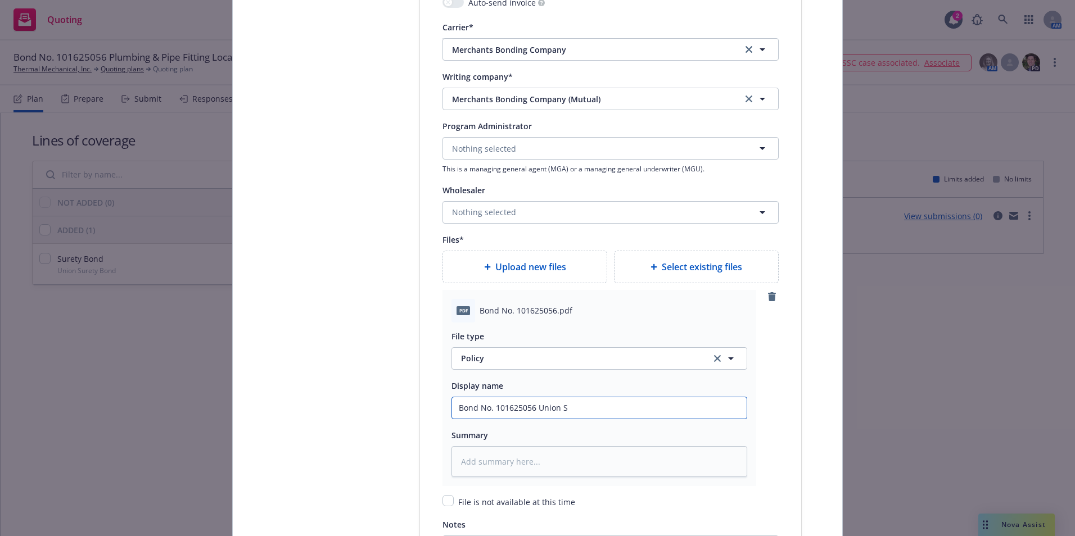
type textarea "x"
type input "Bond No. 101625056 Union Su"
type textarea "x"
type input "Bond No. 101625056 Union Sure"
type textarea "x"
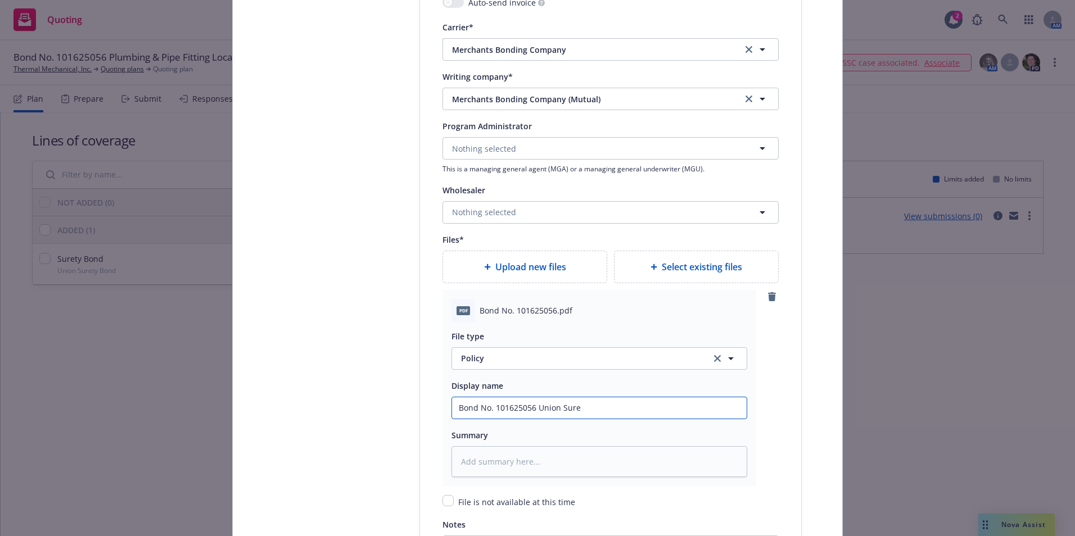
type input "Bond No. 101625056 Union Suret"
type textarea "x"
type input "Bond No. 101625056 Union Surety"
type textarea "x"
type input "Bond No. 101625056 Union Surety"
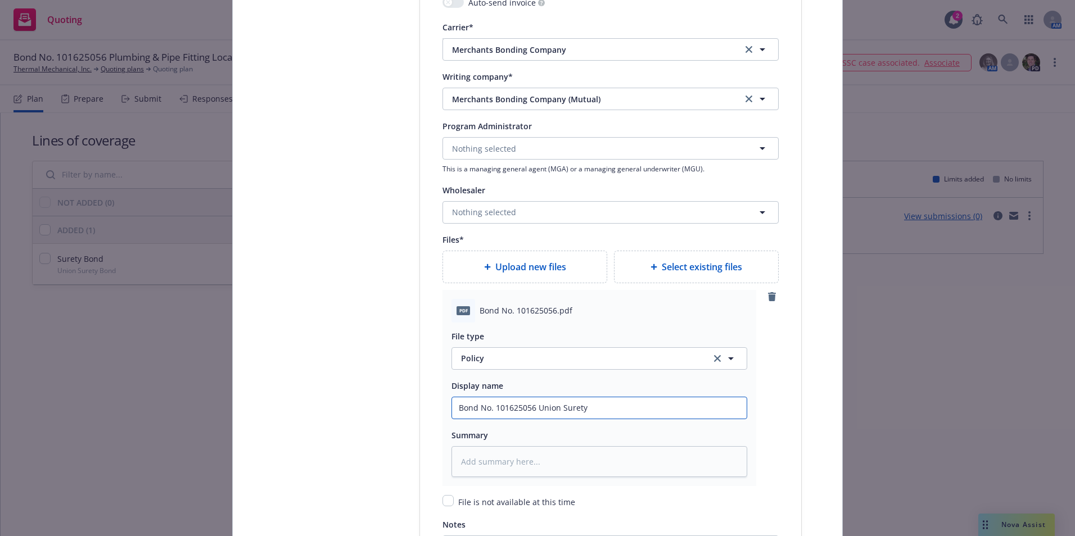
type textarea "x"
type input "Bond No. 101625056 Union Surety B"
type textarea "x"
type input "Bond No. 101625056 Union Surety Bo"
type textarea "x"
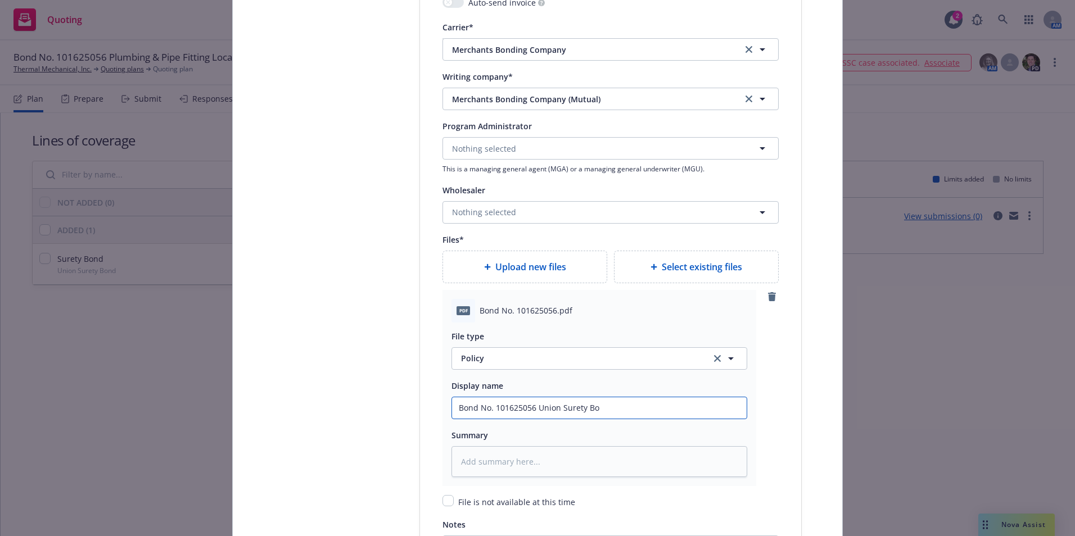
type input "Bond No. 101625056 Union Surety Bon"
type textarea "x"
type input "Bond No. 101625056 Union Surety Bond"
click at [558, 409] on input "Bond No. 101625056 Union Surety Bond" at bounding box center [599, 408] width 295 height 21
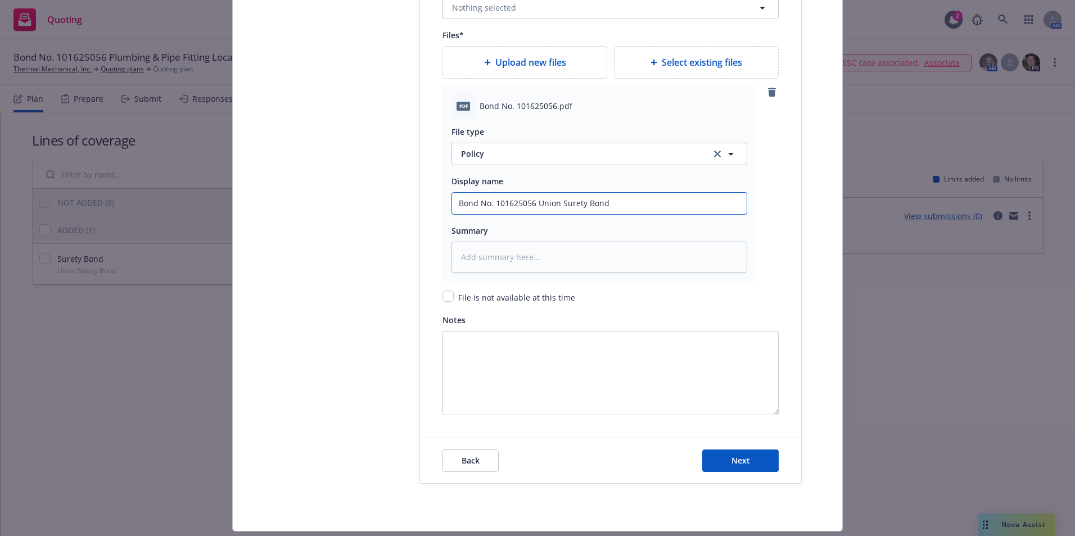
scroll to position [1462, 0]
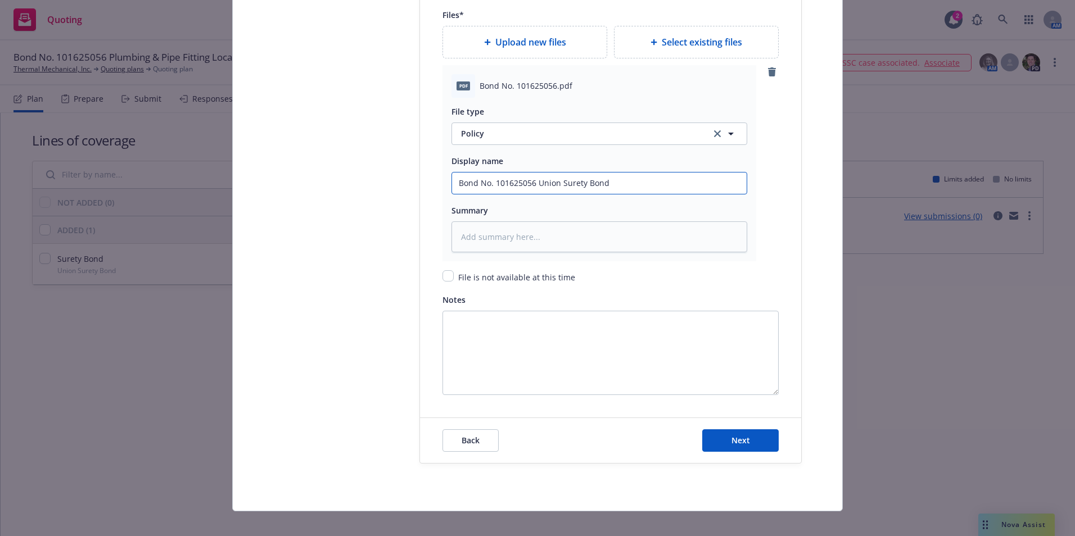
click at [610, 187] on input "Bond No. 101625056 Union Surety Bond" at bounding box center [599, 183] width 295 height 21
type textarea "x"
type input "Bond No. 101625056 Union Surety Bond"
click at [452, 183] on input "Bond No. 101625056 Union Surety Bond" at bounding box center [599, 183] width 295 height 21
type textarea "x"
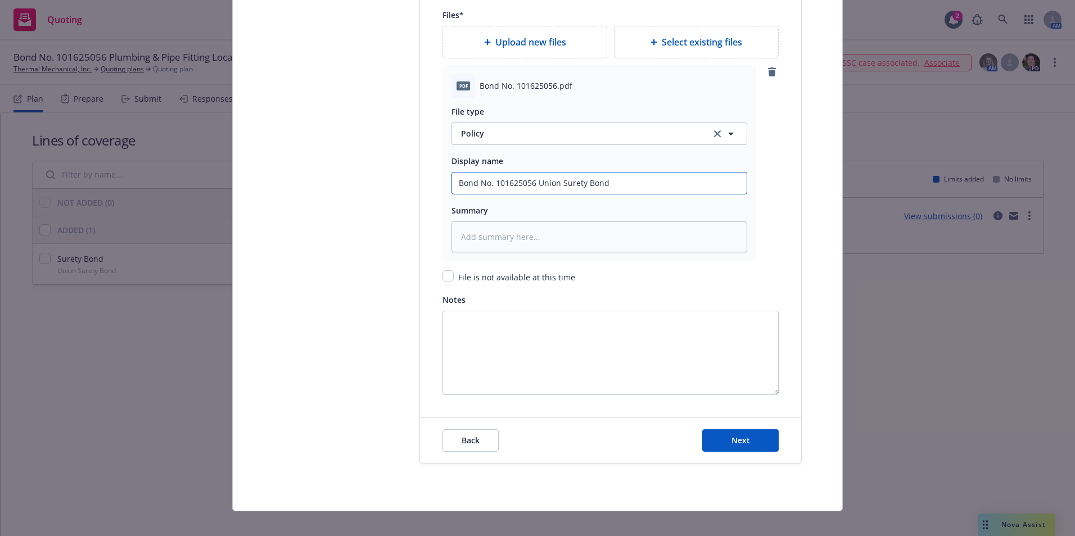
type input "CBond No. 101625056 Union Surety Bond"
type textarea "x"
type input "CoBond No. 101625056 Union Surety Bond"
type textarea "x"
type input "CopBond No. 101625056 Union Surety Bond"
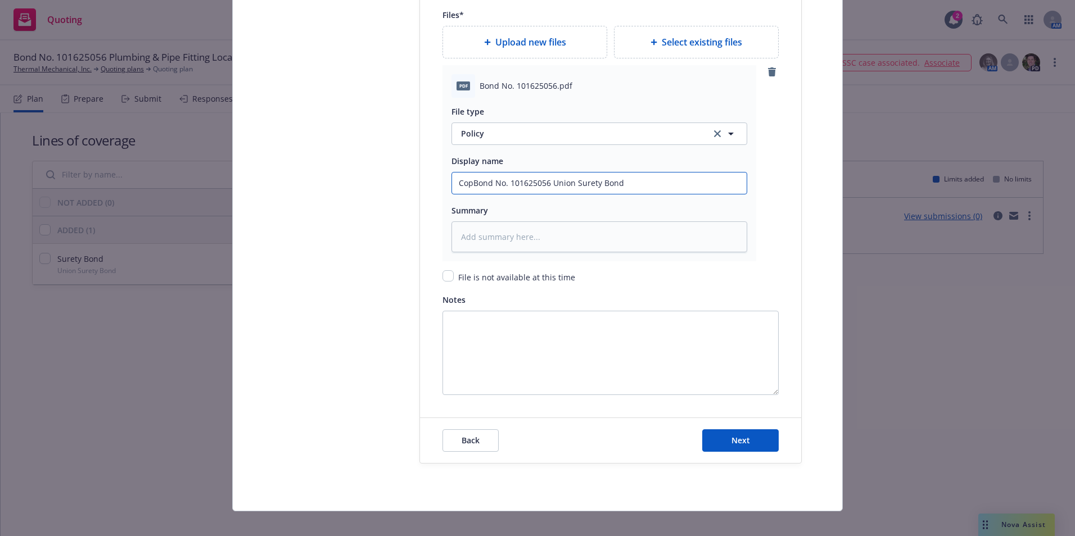
type textarea "x"
type input "CopyBond No. 101625056 Union Surety Bond"
type textarea "x"
type input "Copy Bond No. 101625056 Union Surety Bond"
type textarea "x"
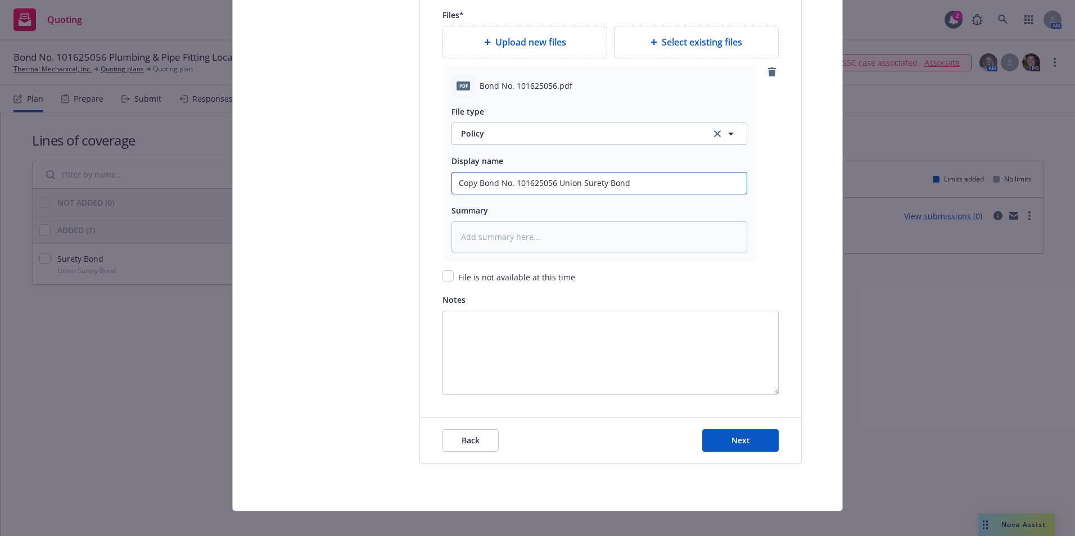
type input "Copy oBond No. 101625056 Union Surety Bond"
type textarea "x"
type input "Copy ofBond No. 101625056 Union Surety Bond"
type textarea "x"
type input "Copy of Bond No. 101625056 Union Surety Bond"
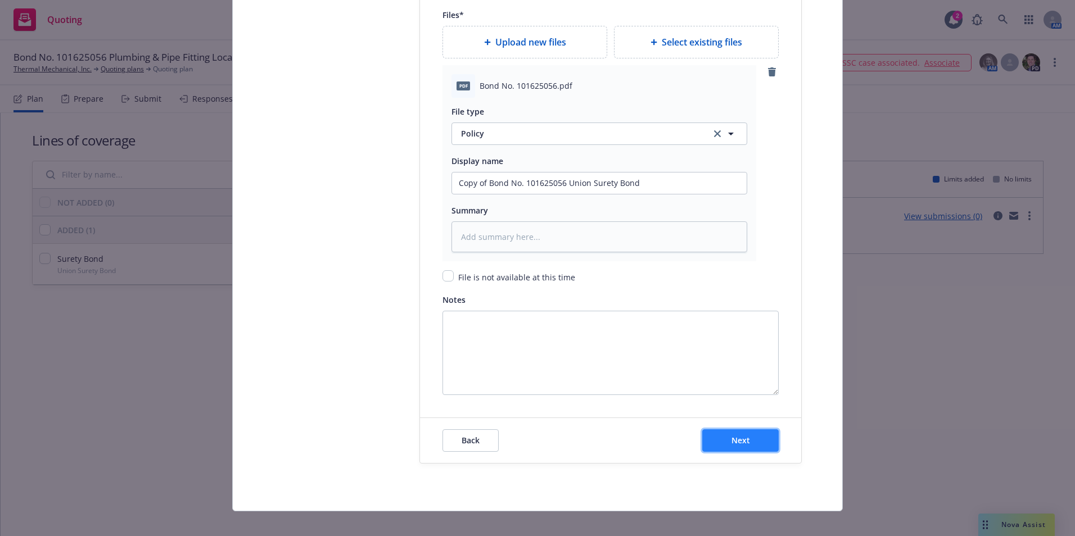
click at [741, 440] on span "Next" at bounding box center [741, 440] width 19 height 11
type textarea "x"
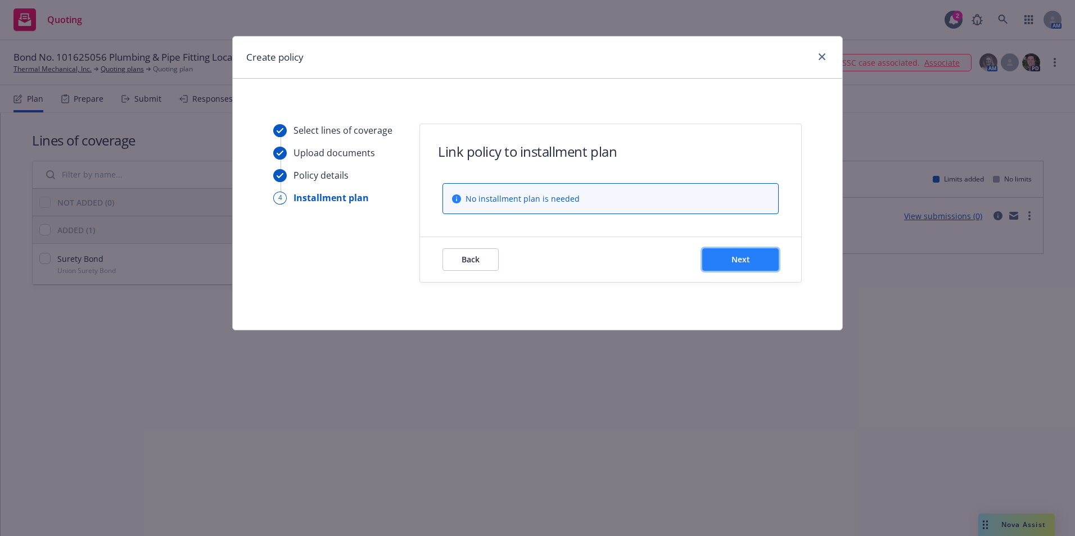
click at [732, 262] on span "Next" at bounding box center [741, 259] width 19 height 11
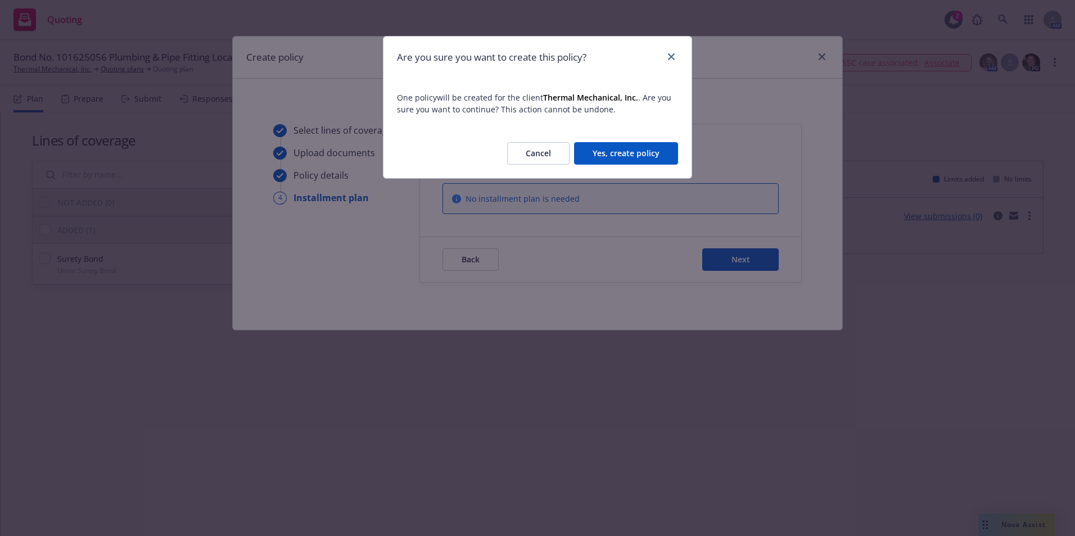
click at [622, 148] on button "Yes, create policy" at bounding box center [626, 153] width 104 height 22
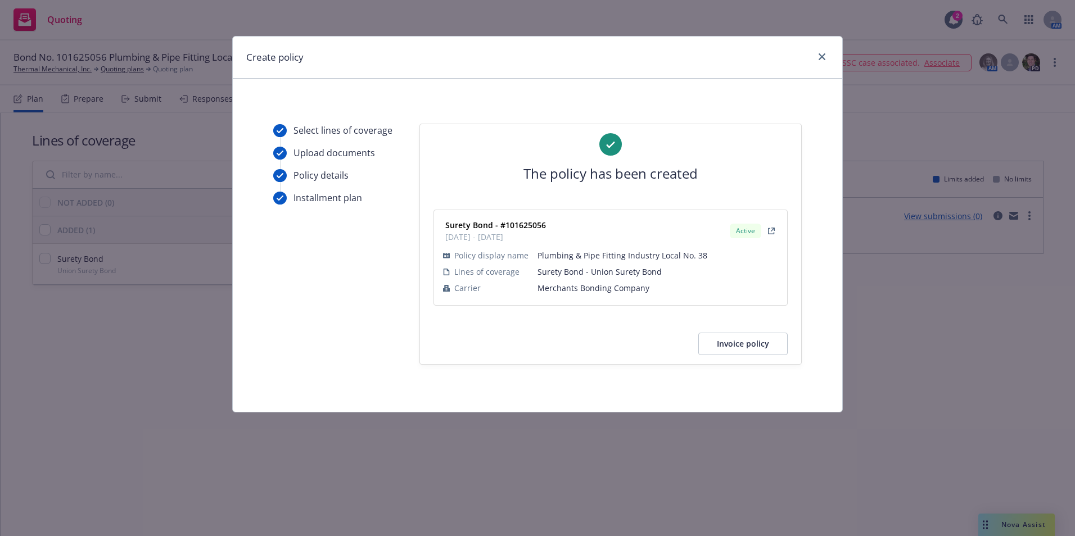
click at [737, 344] on button "Invoice policy" at bounding box center [742, 344] width 89 height 22
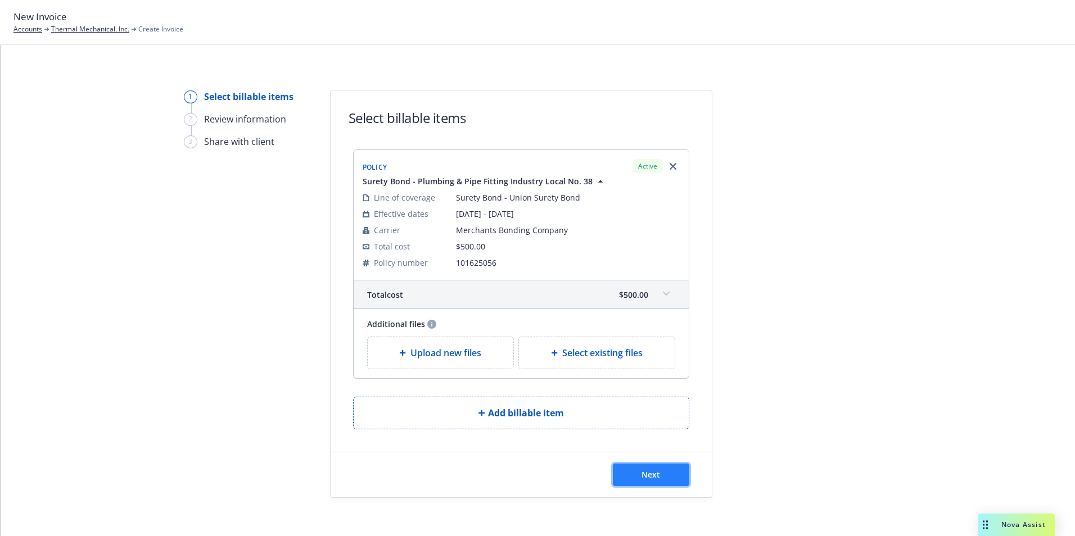
click at [646, 476] on span "Next" at bounding box center [651, 475] width 19 height 11
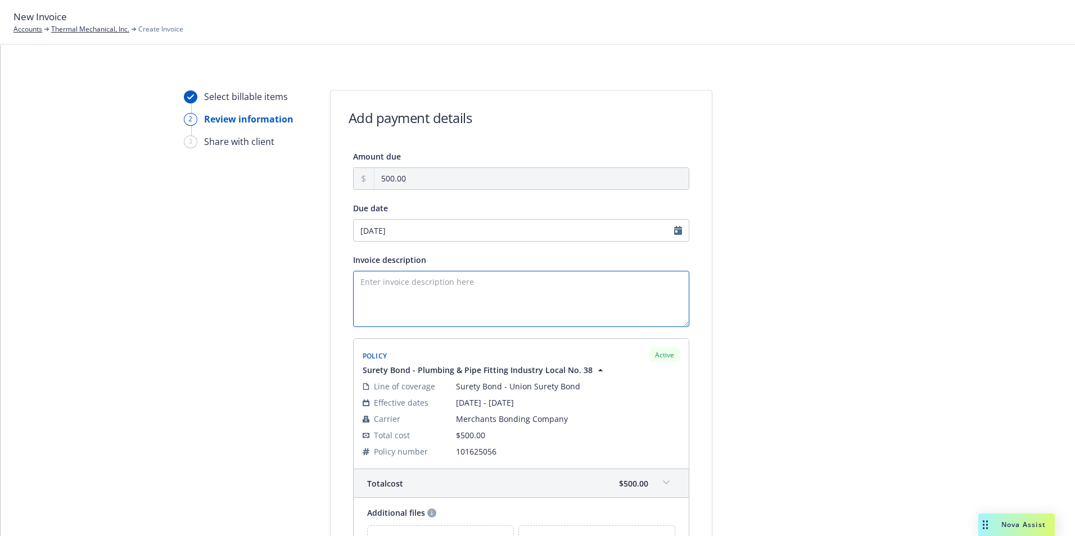
click at [369, 284] on textarea "Invoice description" at bounding box center [521, 299] width 336 height 56
type textarea "O"
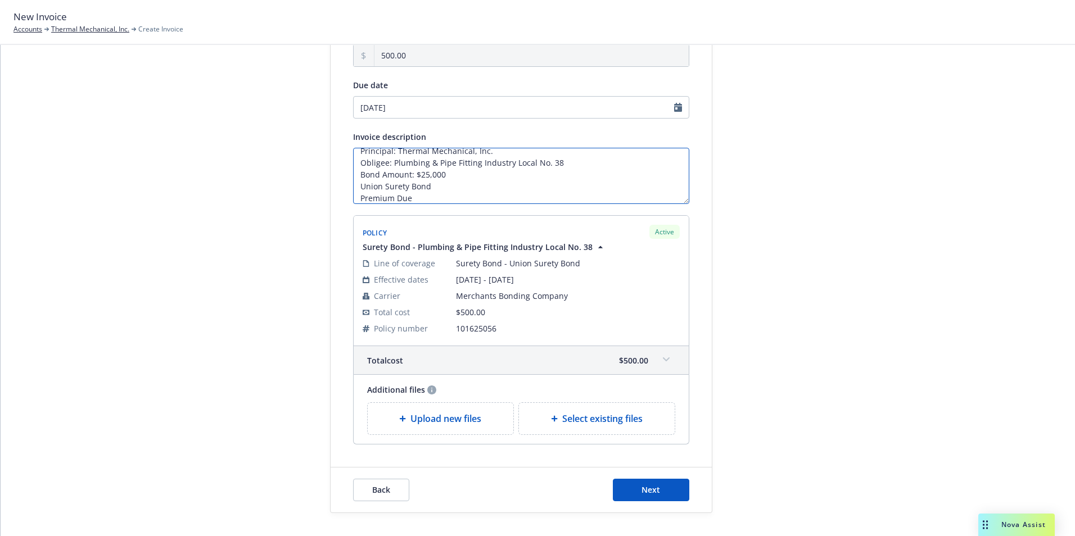
scroll to position [145, 0]
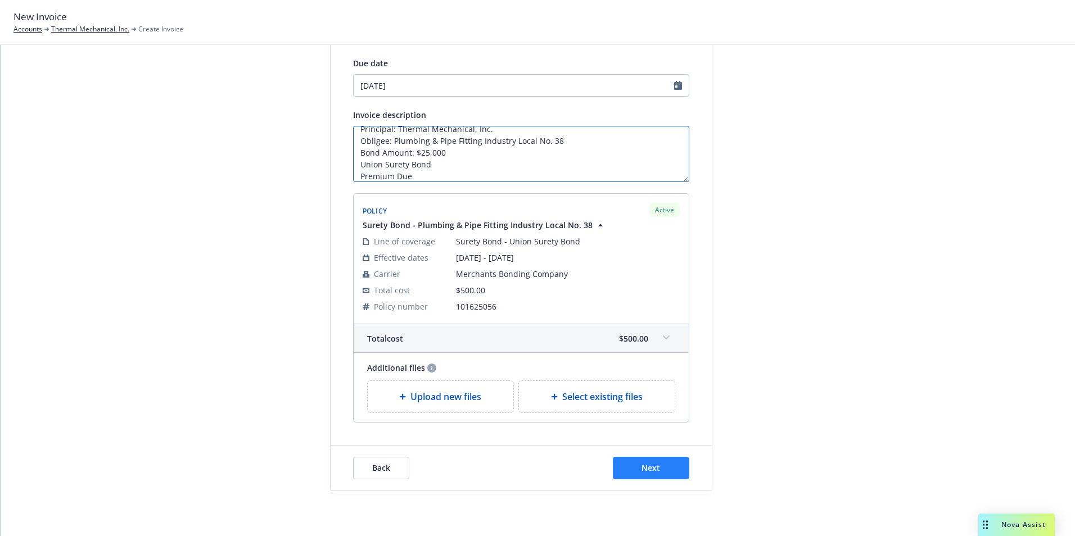
type textarea "Principal: Thermal Mechanical, Inc. Obligee: Plumbing & Pipe Fitting Industry L…"
click at [646, 471] on span "Next" at bounding box center [651, 468] width 19 height 11
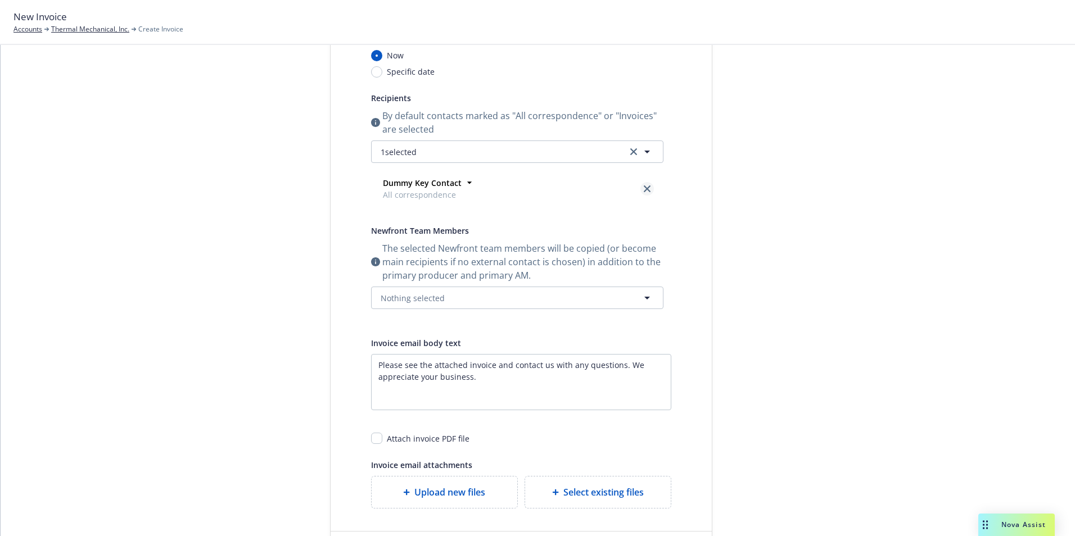
click at [644, 187] on icon "close" at bounding box center [647, 189] width 7 height 7
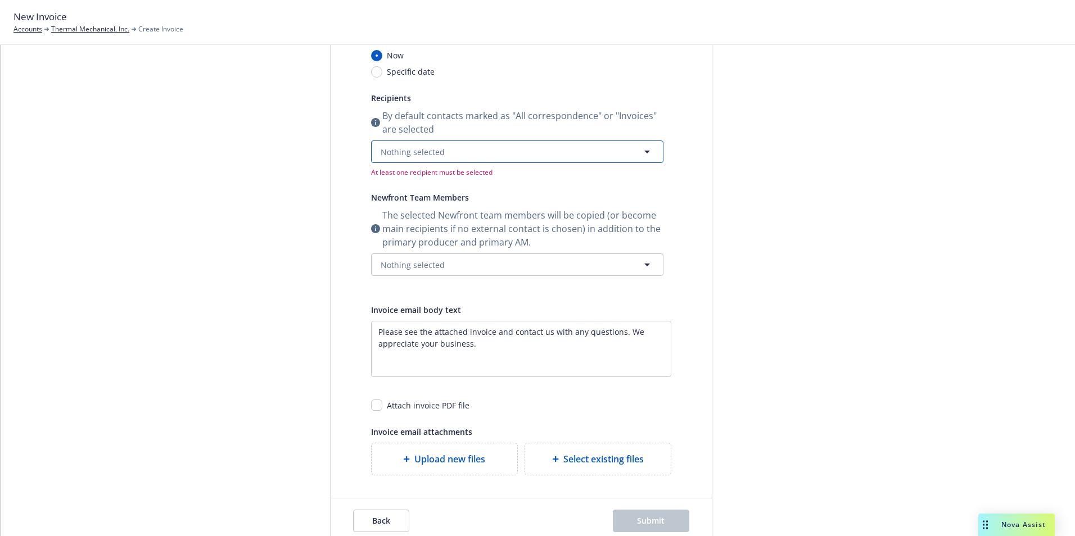
click at [435, 150] on span "Nothing selected" at bounding box center [413, 152] width 64 height 12
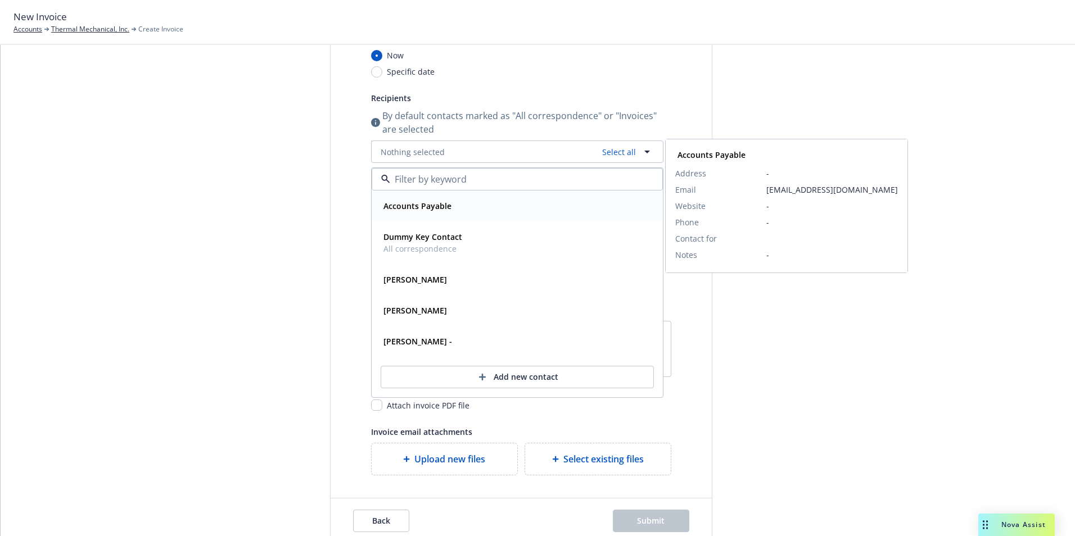
click at [436, 206] on strong "Accounts Payable" at bounding box center [417, 206] width 68 height 11
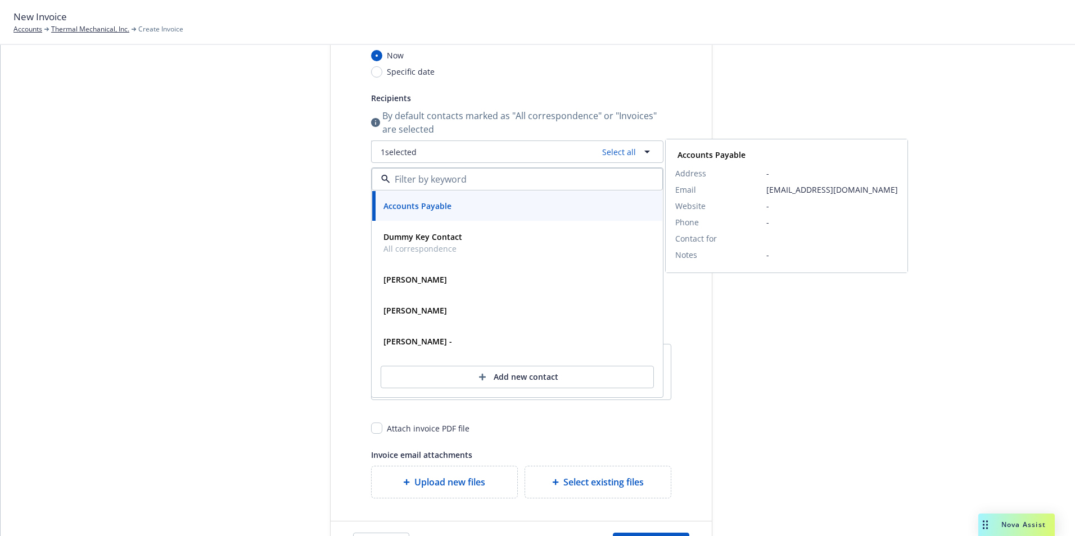
click at [436, 206] on strong "Accounts Payable" at bounding box center [417, 206] width 68 height 11
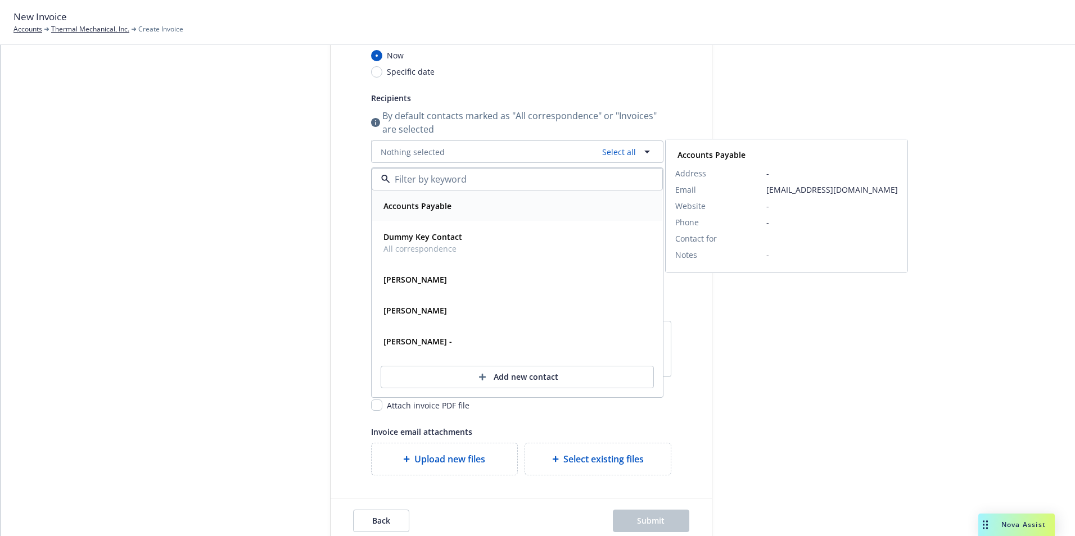
click at [436, 206] on strong "Accounts Payable" at bounding box center [417, 206] width 68 height 11
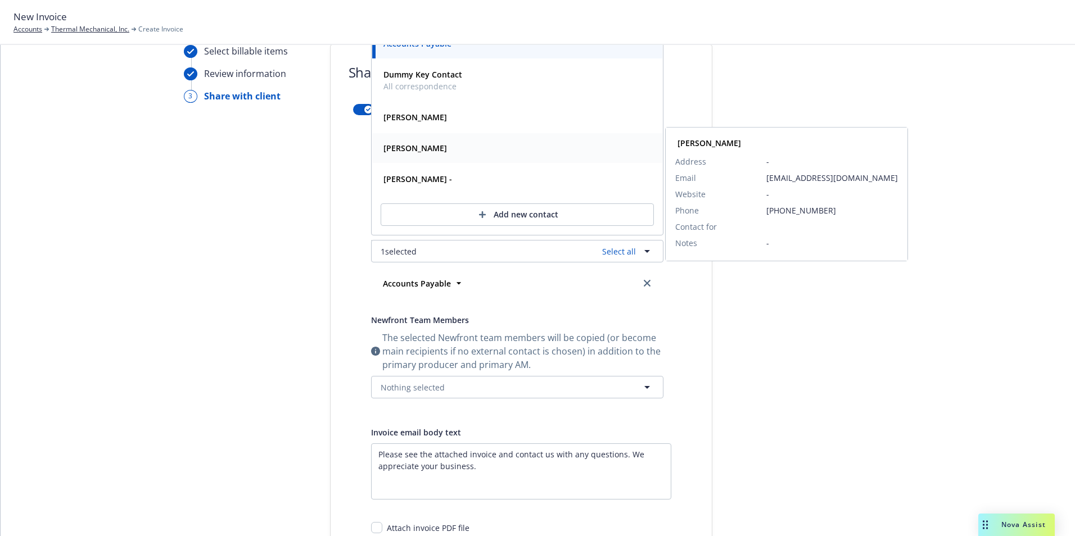
scroll to position [0, 0]
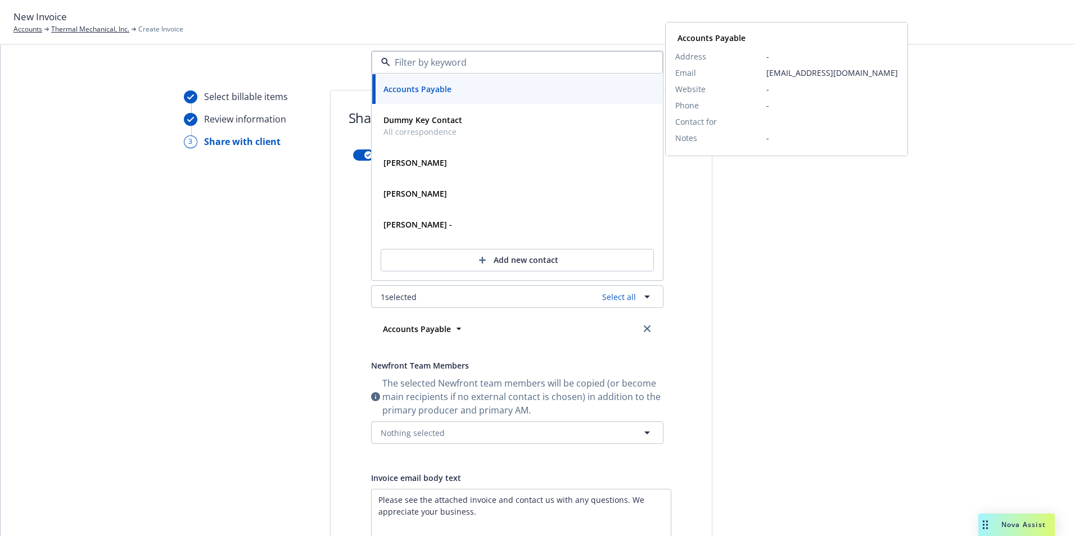
click at [396, 82] on div "Accounts Payable" at bounding box center [416, 89] width 75 height 16
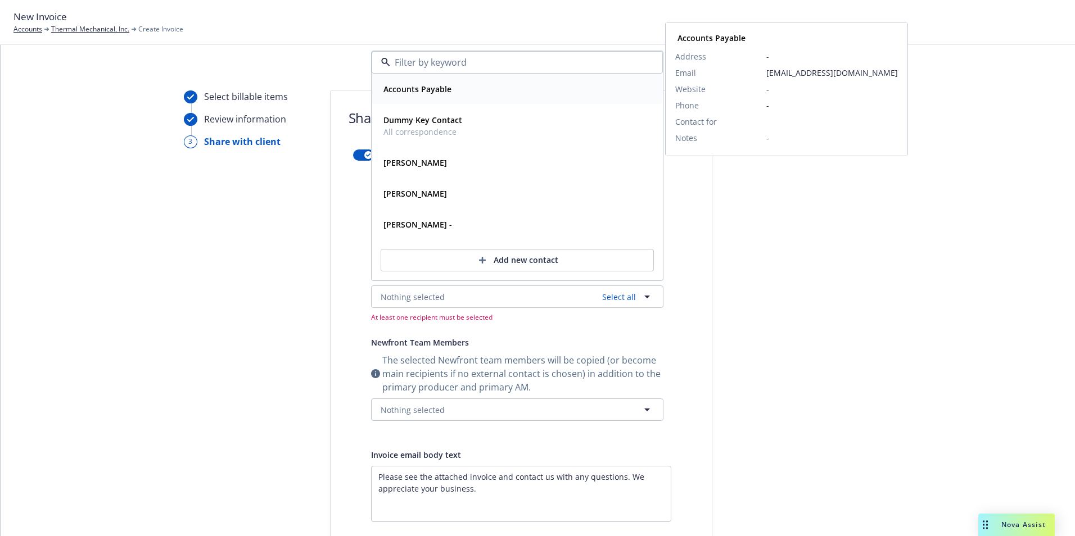
click at [407, 63] on input at bounding box center [515, 62] width 250 height 13
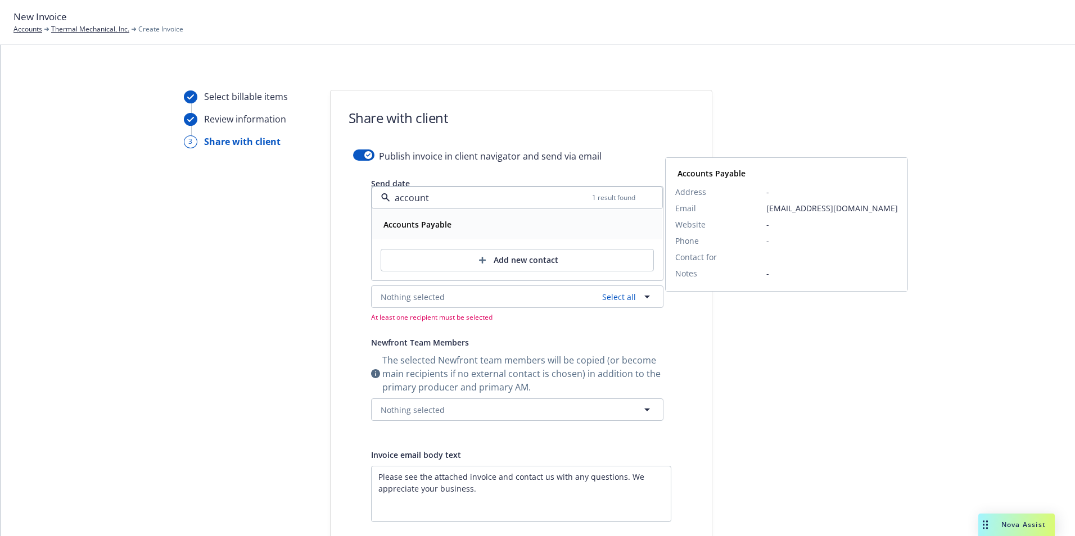
click at [421, 224] on strong "Accounts Payable" at bounding box center [417, 224] width 68 height 11
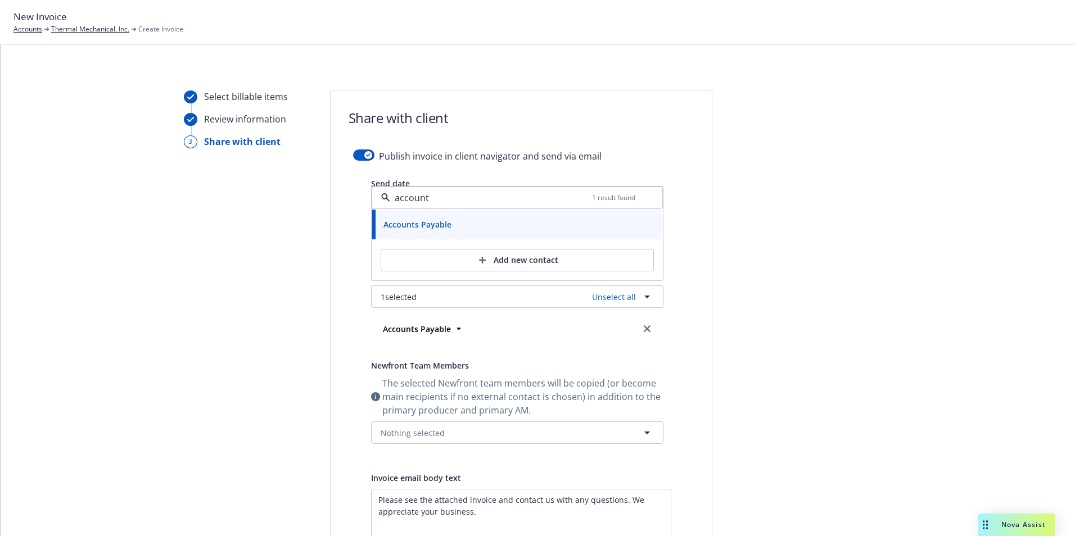
type input "account"
click at [320, 276] on div "Select billable items Review information 3 Share with client Share with client …" at bounding box center [538, 401] width 1048 height 622
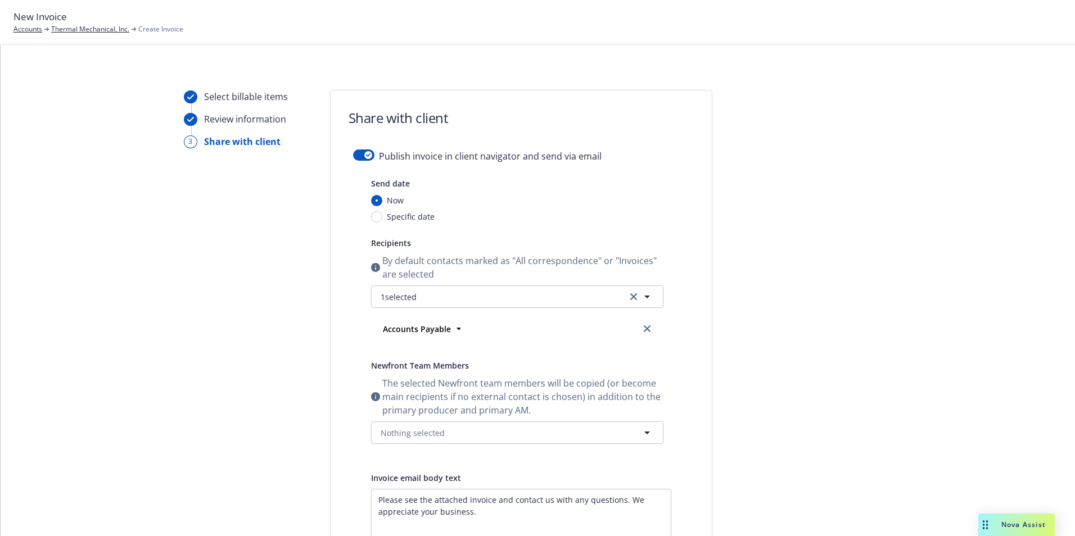
scroll to position [169, 0]
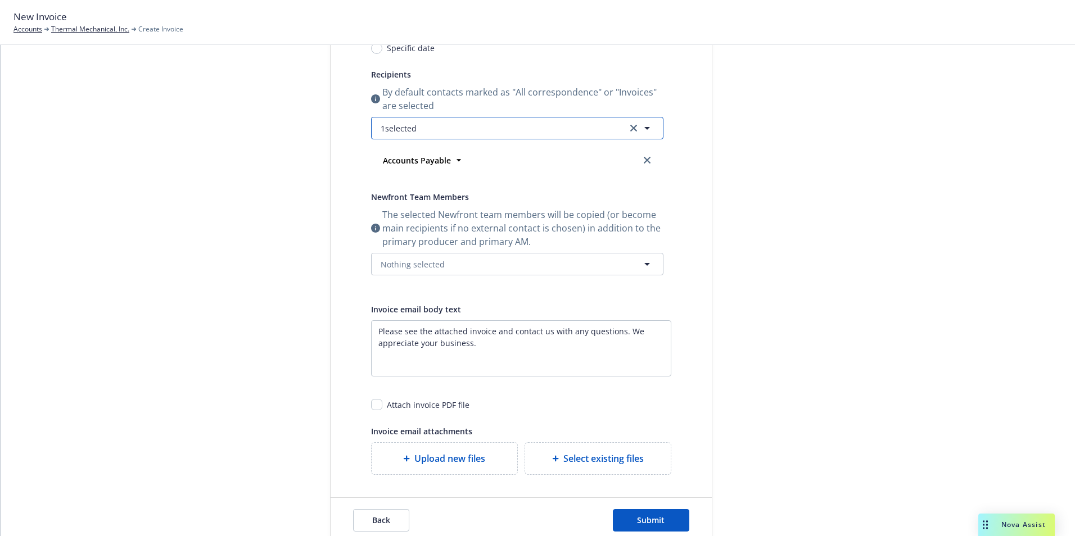
click at [642, 126] on icon "button" at bounding box center [646, 127] width 13 height 13
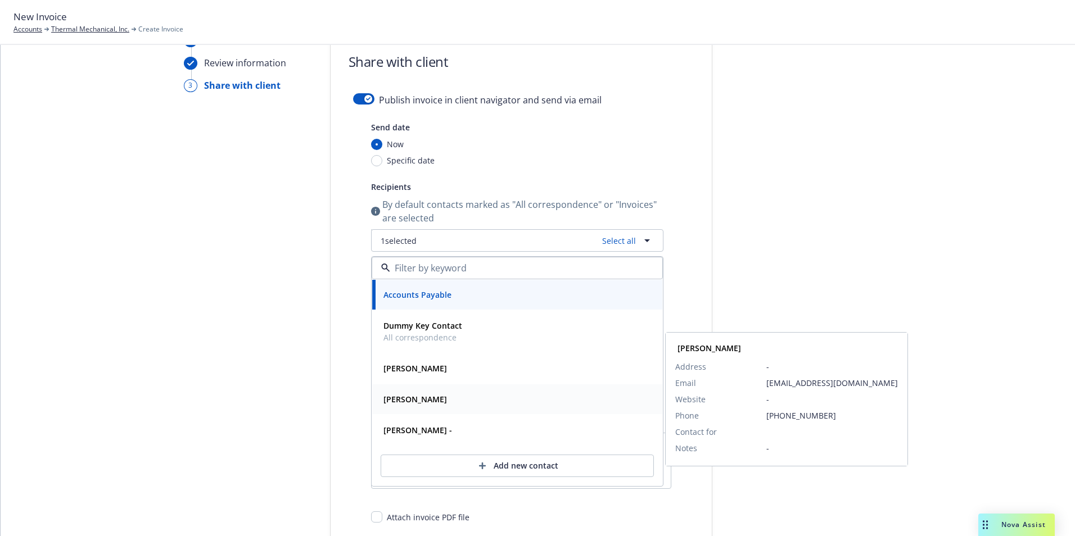
scroll to position [221, 0]
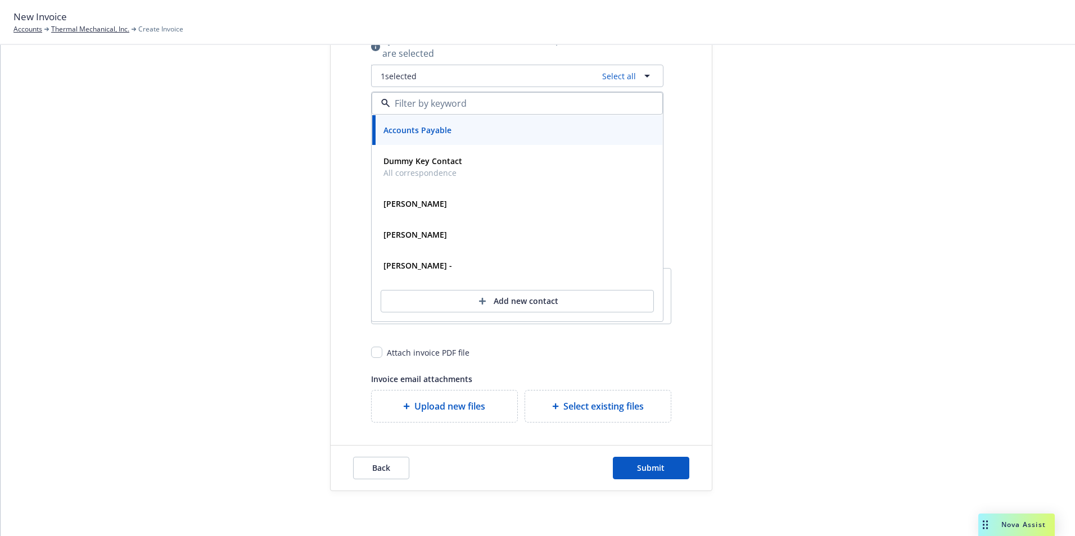
click at [692, 91] on div "Publish invoice in client navigator and send via email Send date Now Specific d…" at bounding box center [521, 176] width 381 height 494
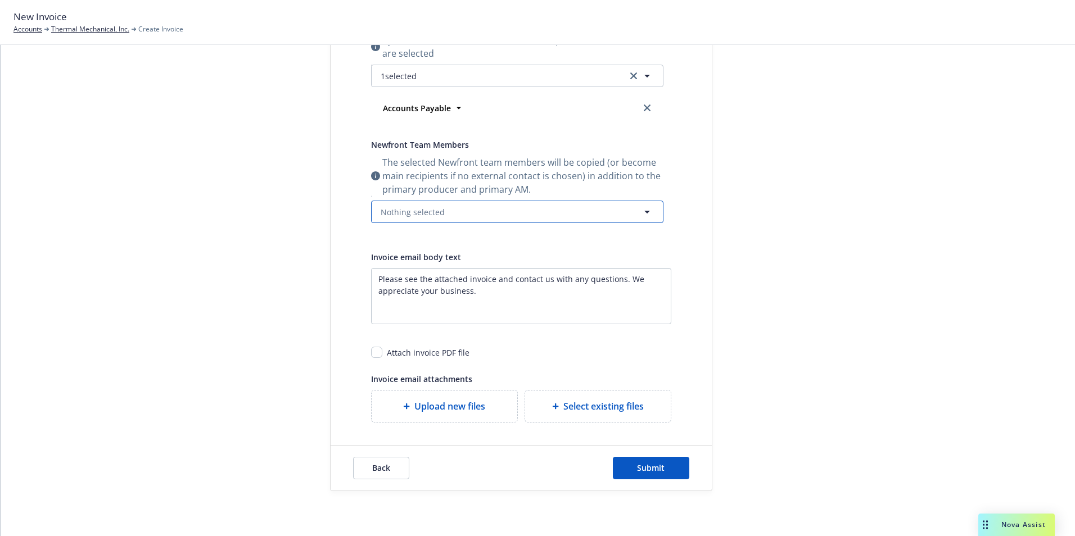
click at [440, 212] on button "Nothing selected" at bounding box center [517, 212] width 292 height 22
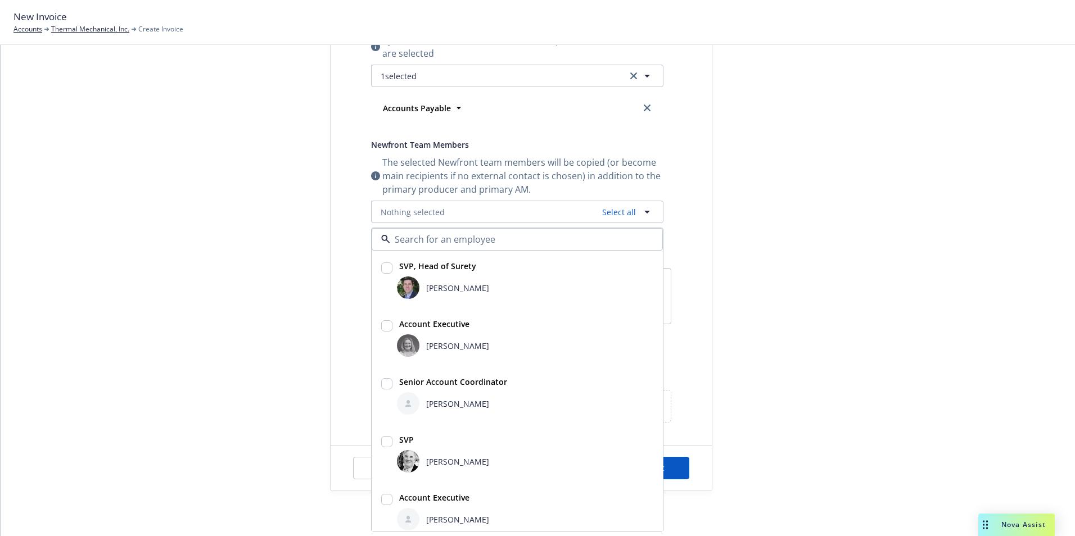
click at [386, 272] on input "checkbox" at bounding box center [386, 268] width 11 height 11
checkbox input "true"
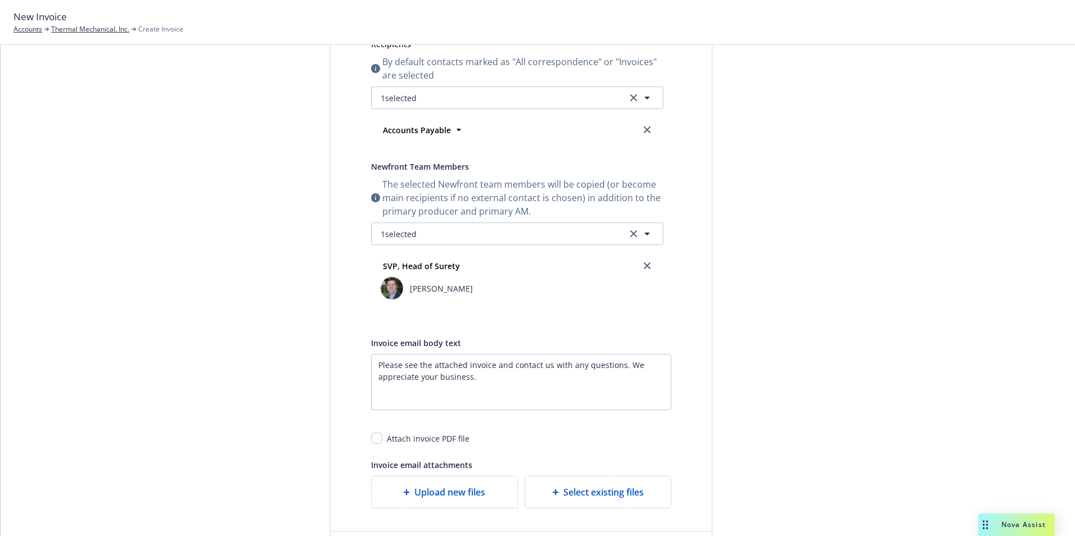
scroll to position [173, 0]
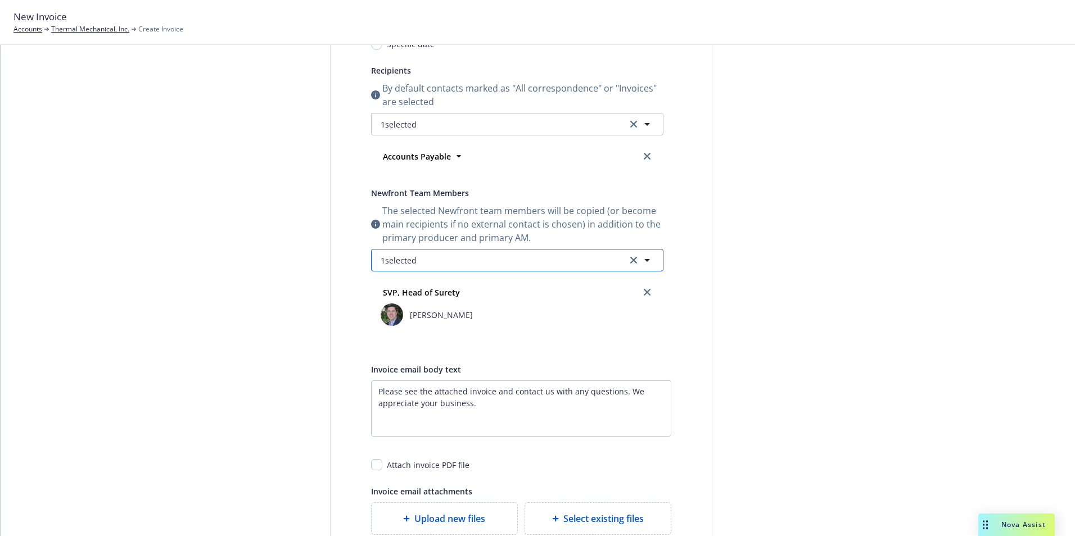
click at [461, 265] on button "1 selected" at bounding box center [517, 260] width 292 height 22
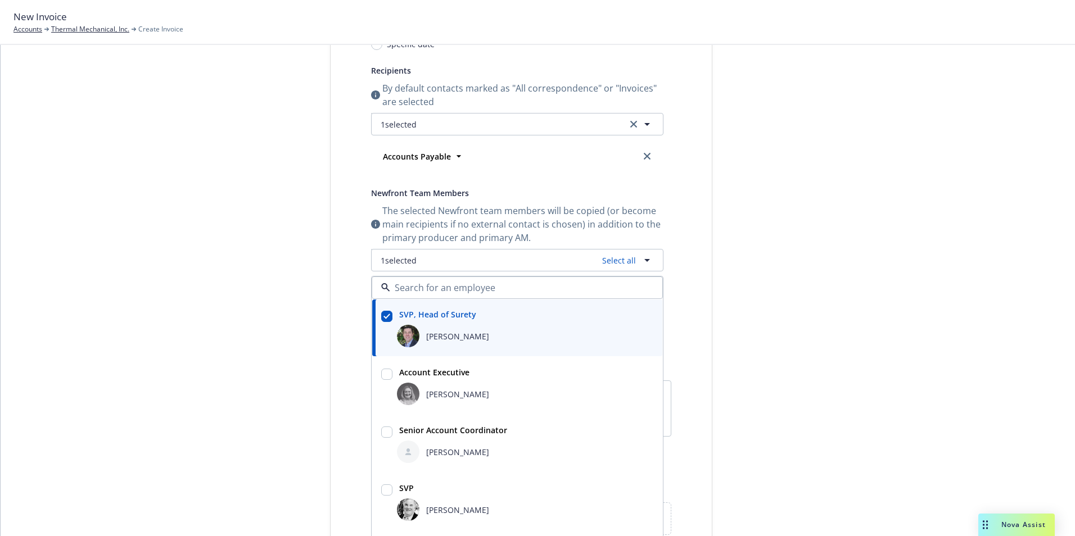
click at [383, 434] on input "checkbox" at bounding box center [386, 432] width 11 height 11
checkbox input "true"
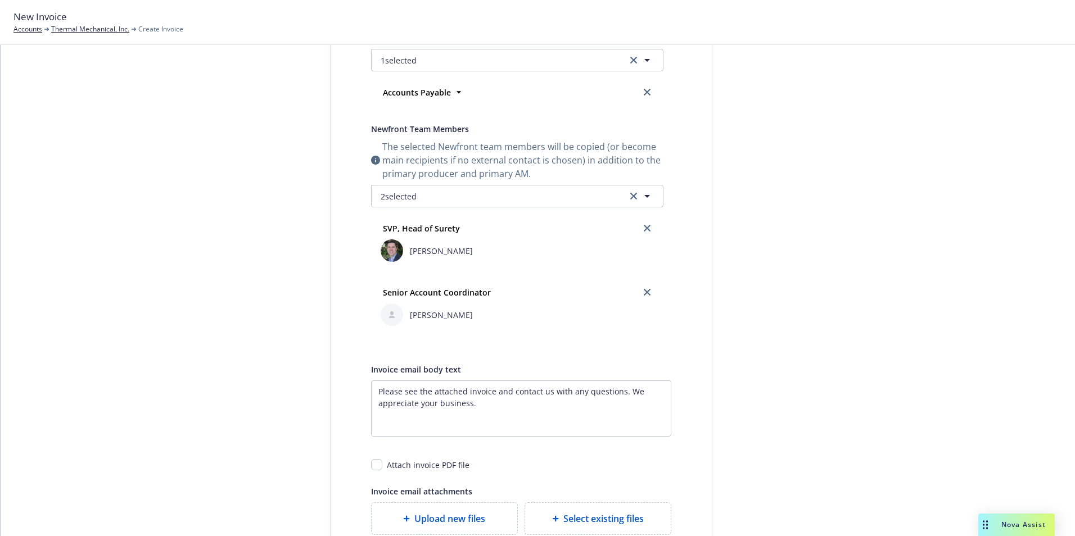
scroll to position [12, 0]
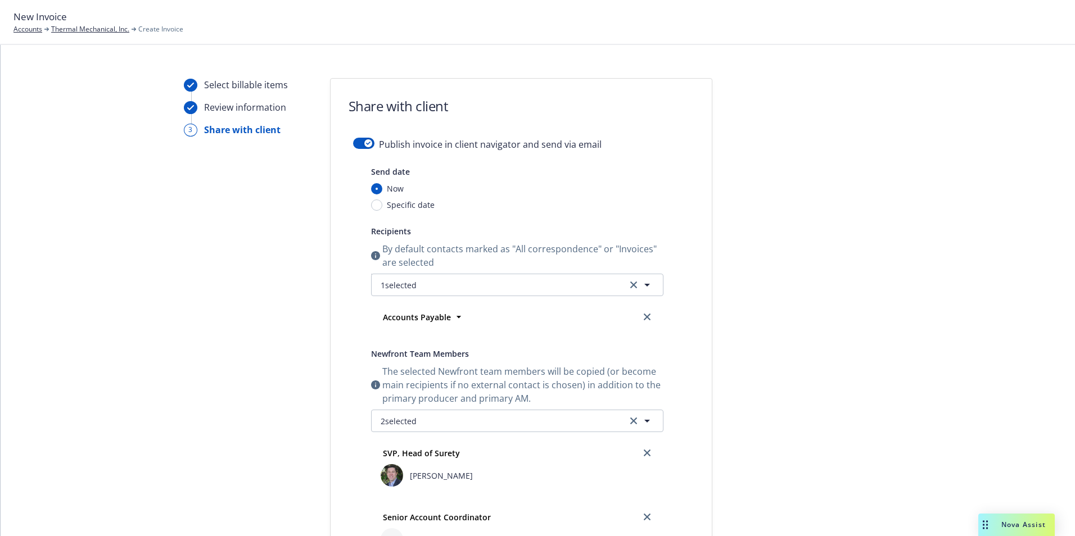
click at [525, 455] on div "SVP, Head of Surety" at bounding box center [517, 453] width 278 height 18
click at [640, 419] on icon "button" at bounding box center [646, 420] width 13 height 13
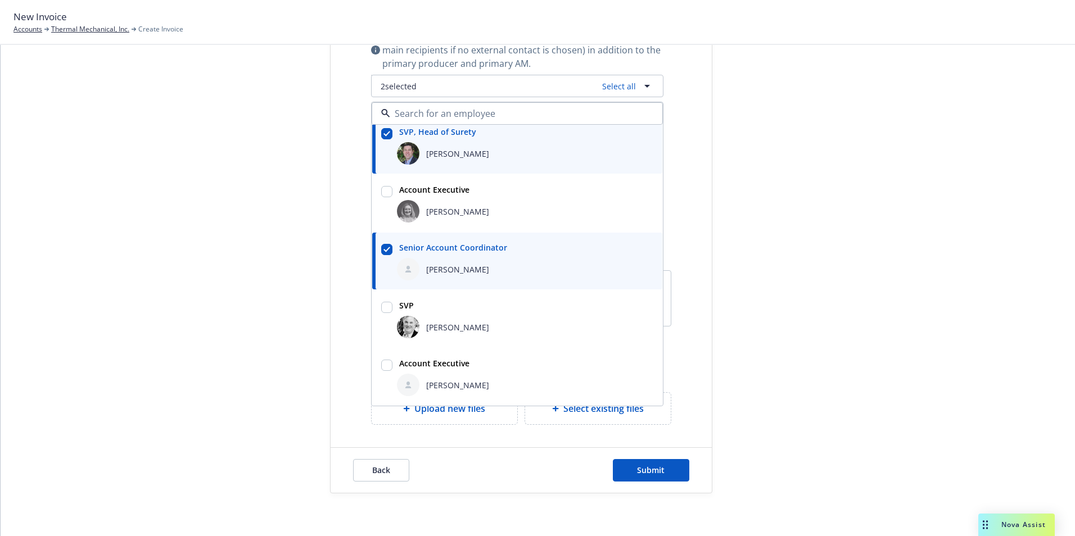
scroll to position [349, 0]
click at [381, 365] on input "checkbox" at bounding box center [386, 363] width 11 height 11
checkbox input "true"
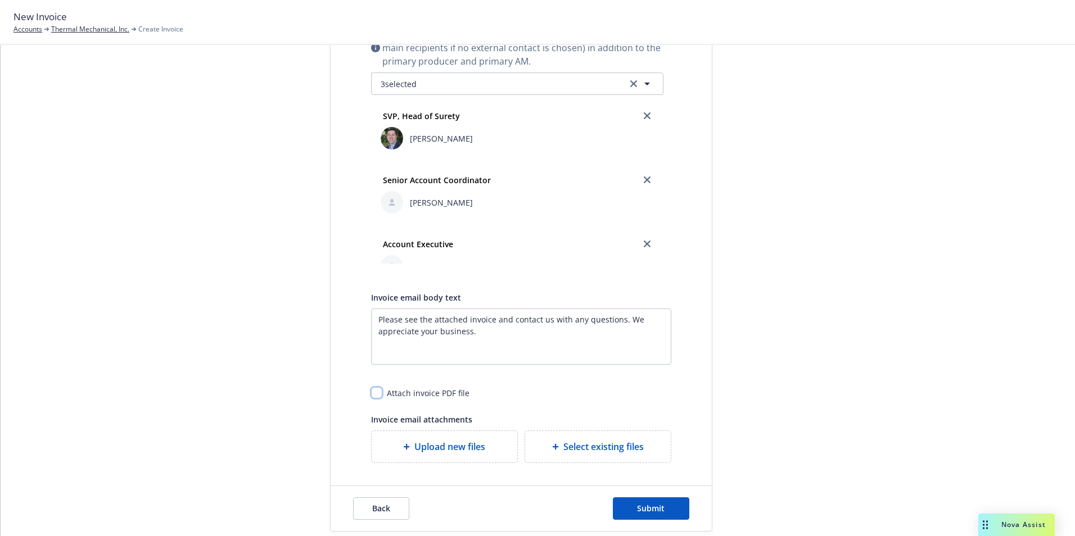
click at [371, 392] on input "checkbox" at bounding box center [376, 392] width 11 height 11
checkbox input "true"
click at [647, 506] on span "Submit" at bounding box center [651, 508] width 28 height 11
